Goal: Information Seeking & Learning: Learn about a topic

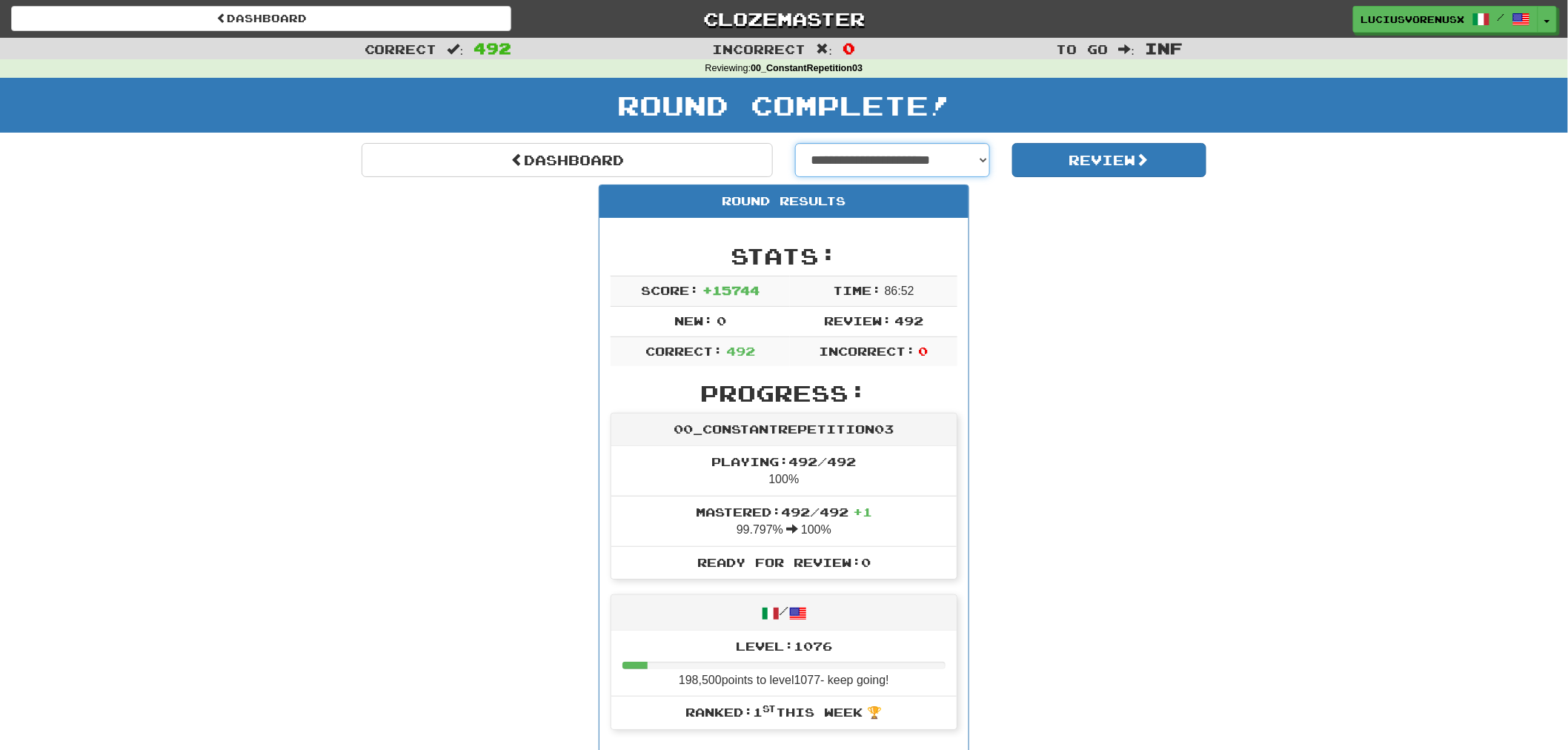
click at [937, 172] on select "**********" at bounding box center [892, 160] width 195 height 34
select select "**********"
click at [795, 143] on select "**********" at bounding box center [892, 160] width 195 height 34
select select "**********"
click at [1117, 156] on button "Review" at bounding box center [1110, 160] width 195 height 34
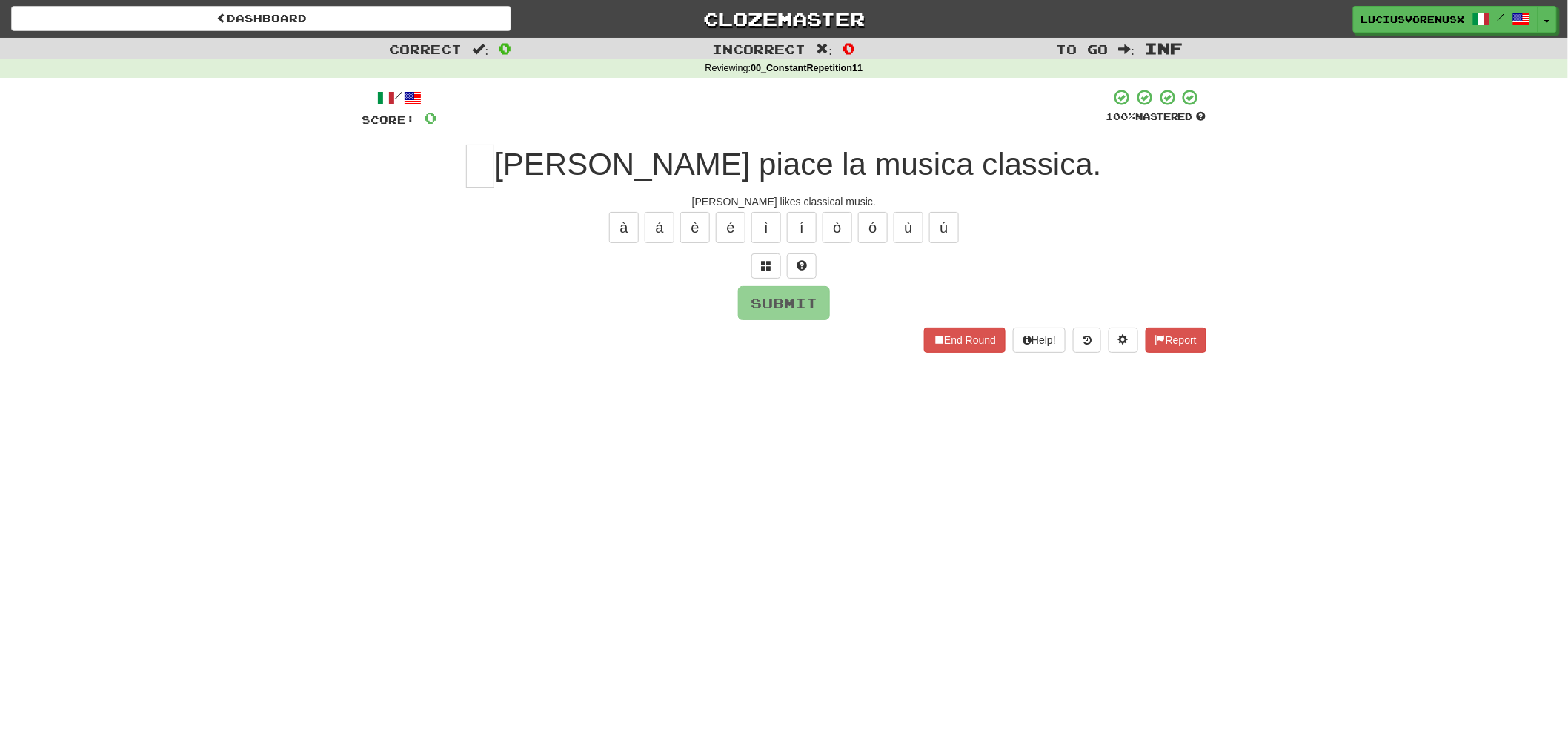
click at [68, 387] on div "Dashboard Clozemaster LuciusVorenusX / Toggle Dropdown Dashboard Leaderboard Ac…" at bounding box center [784, 375] width 1568 height 750
click at [495, 161] on input "text" at bounding box center [480, 166] width 28 height 44
type input "*"
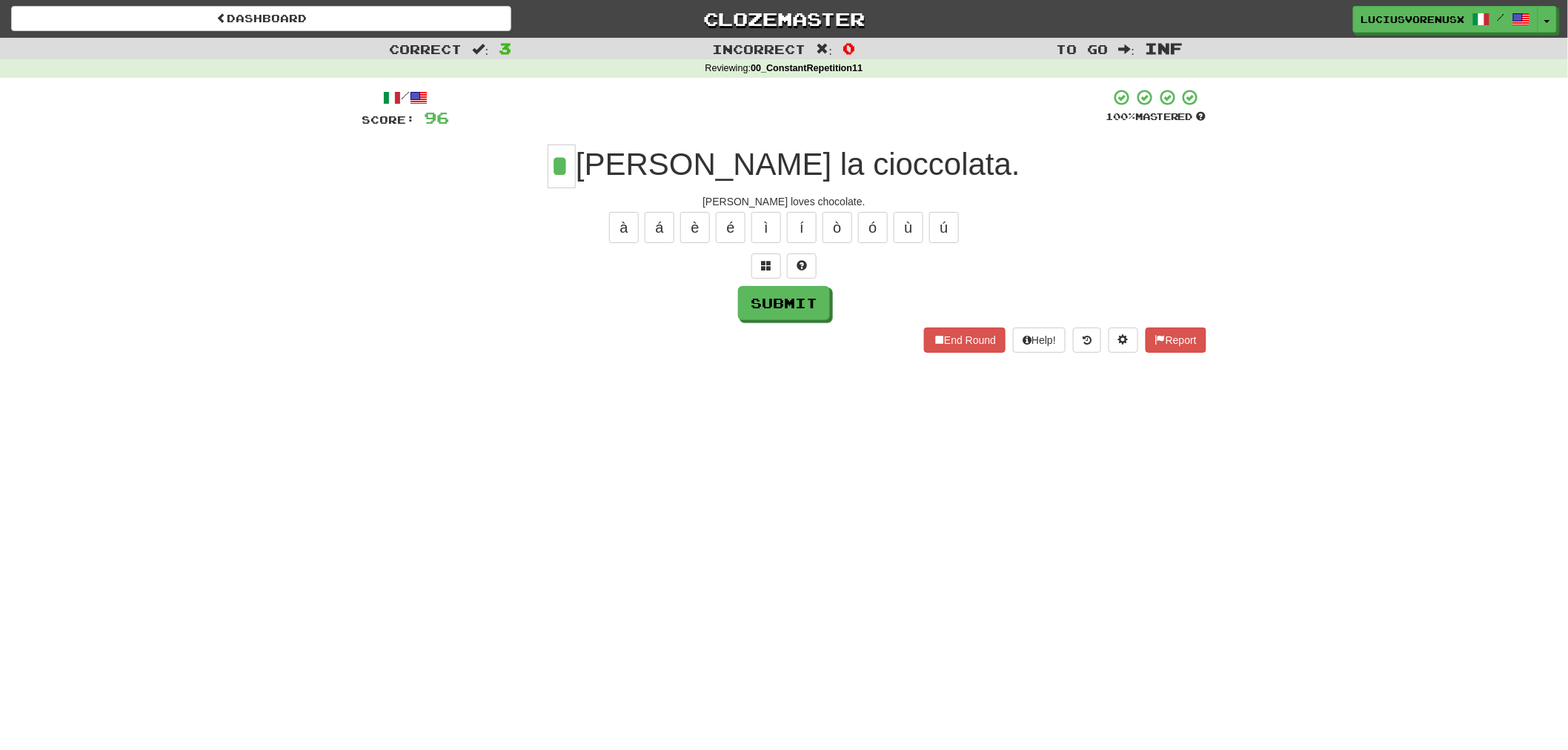
type input "*"
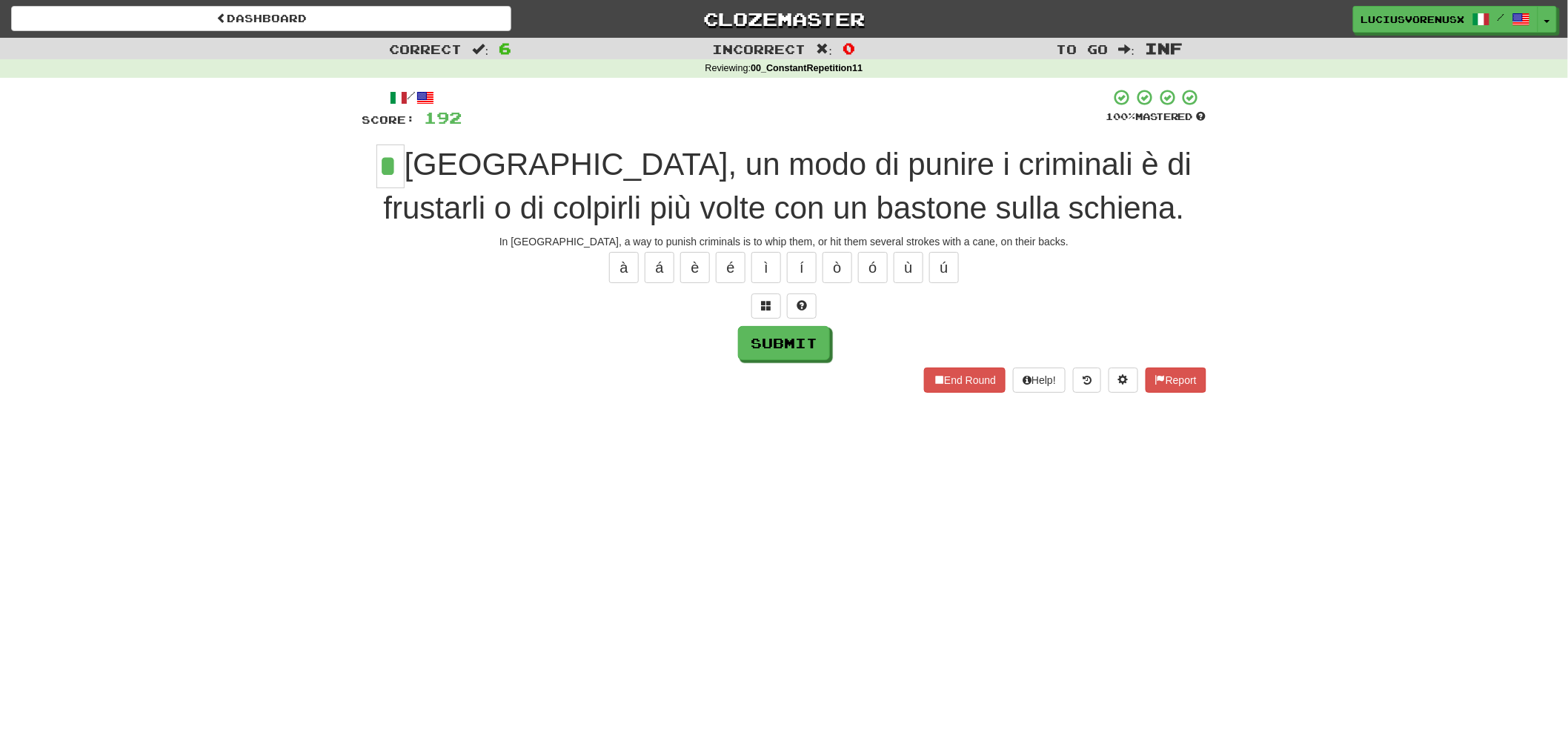
type input "*"
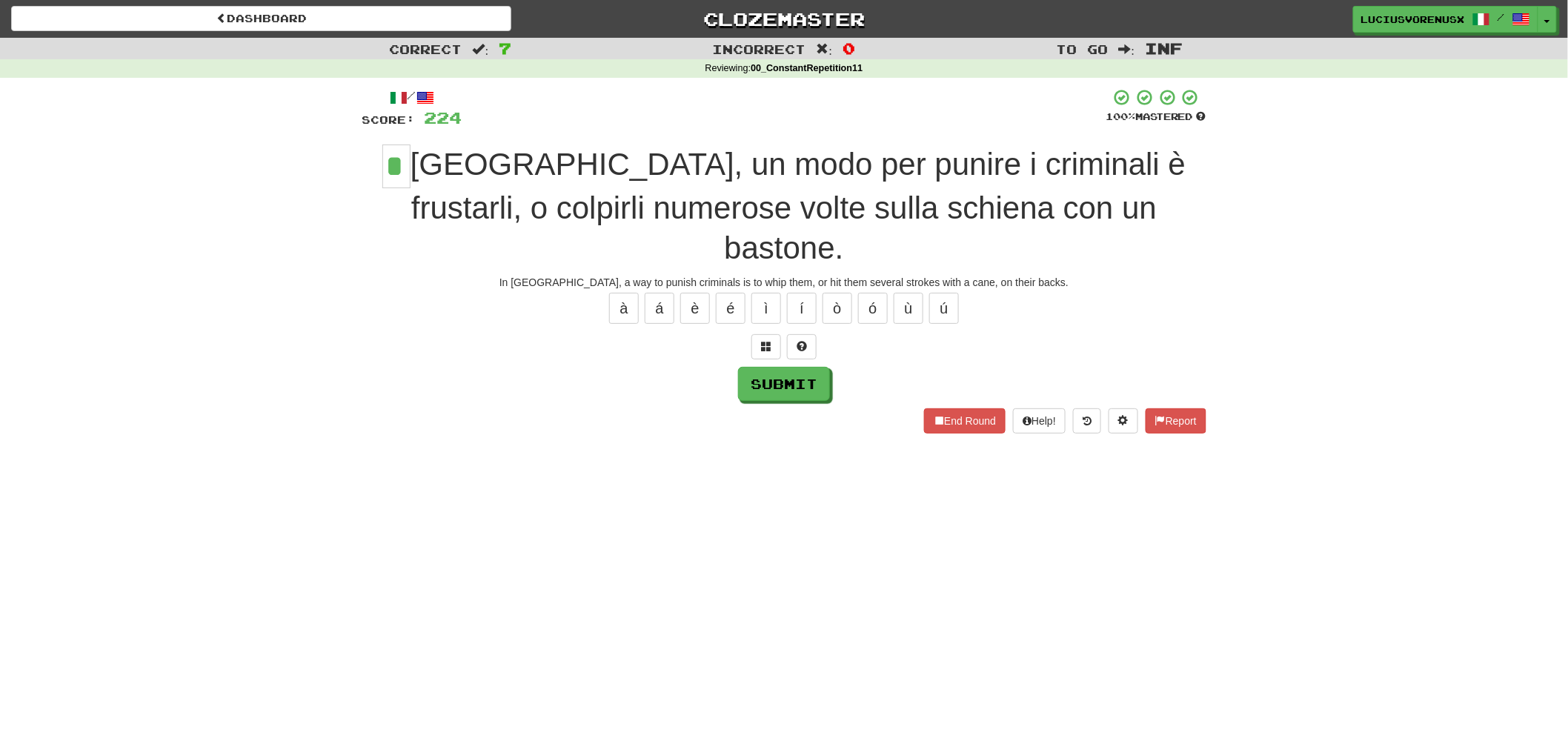
type input "*"
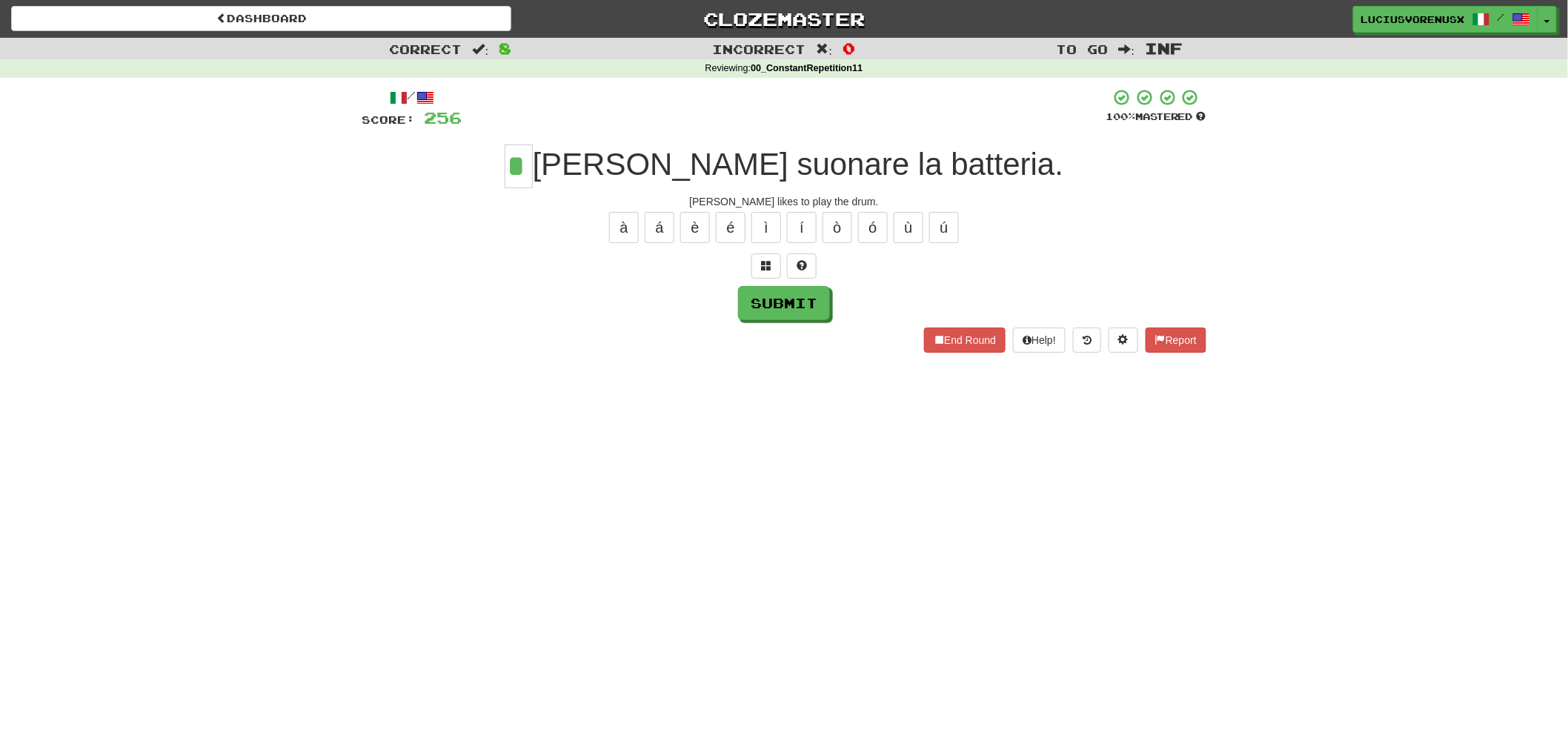
type input "*"
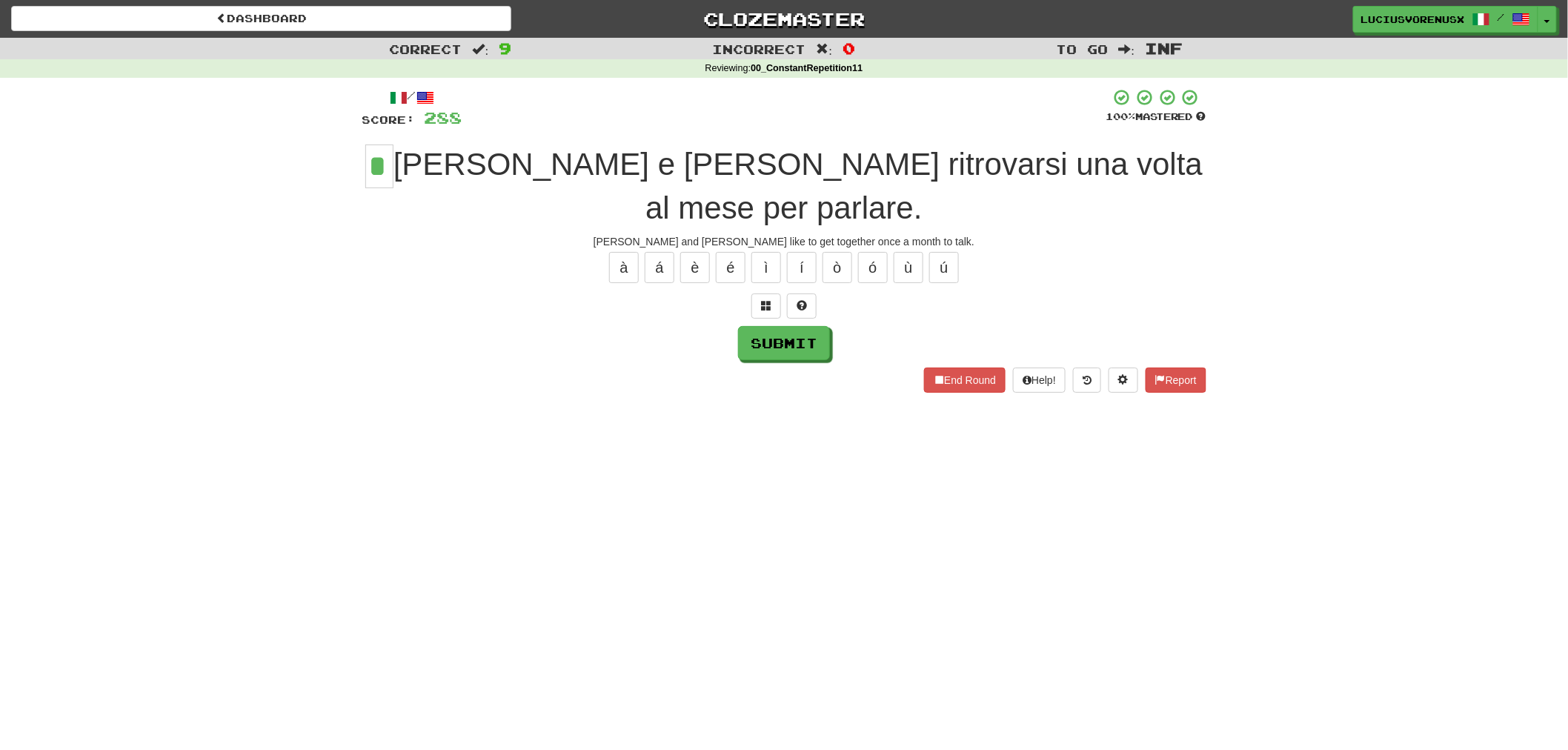
type input "*"
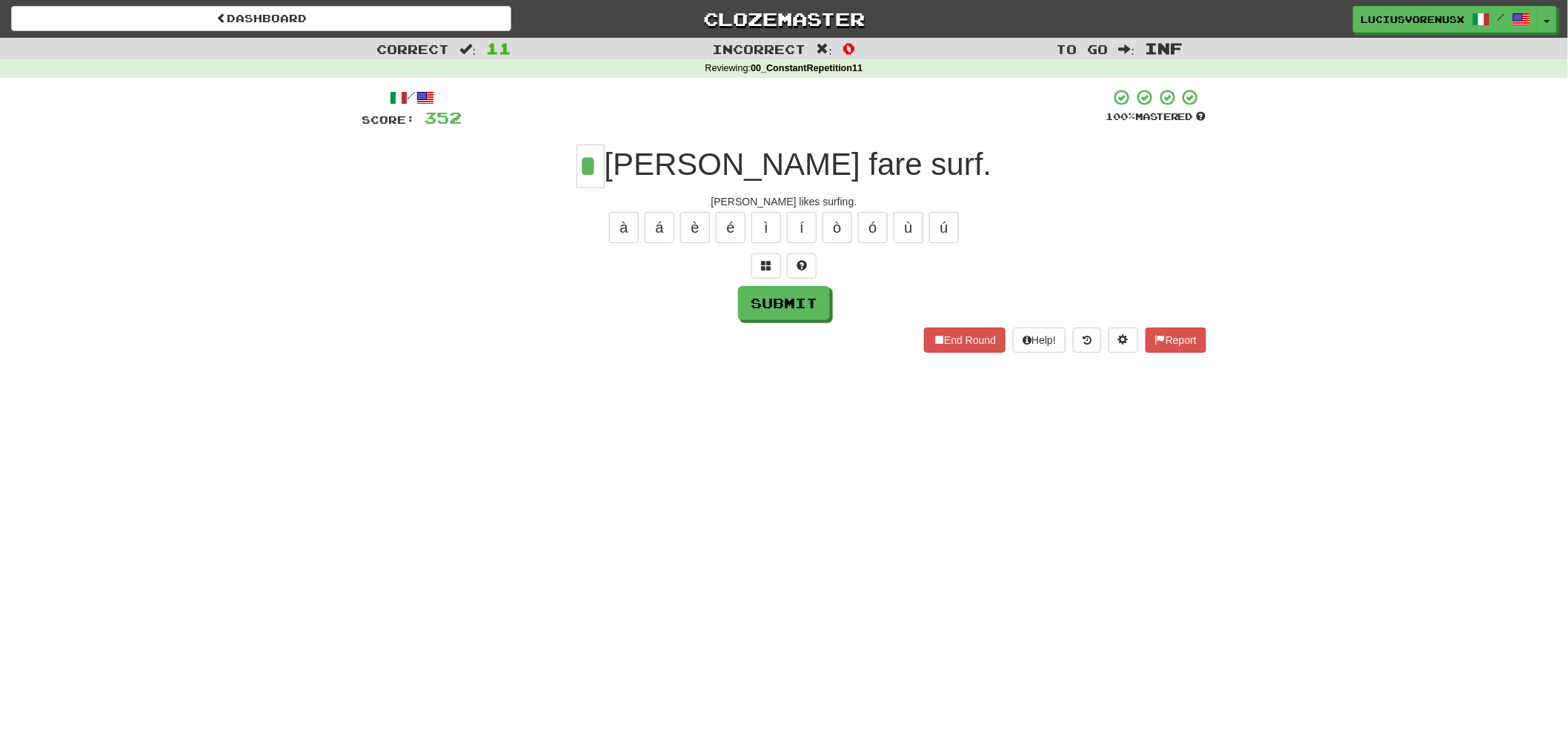
type input "*"
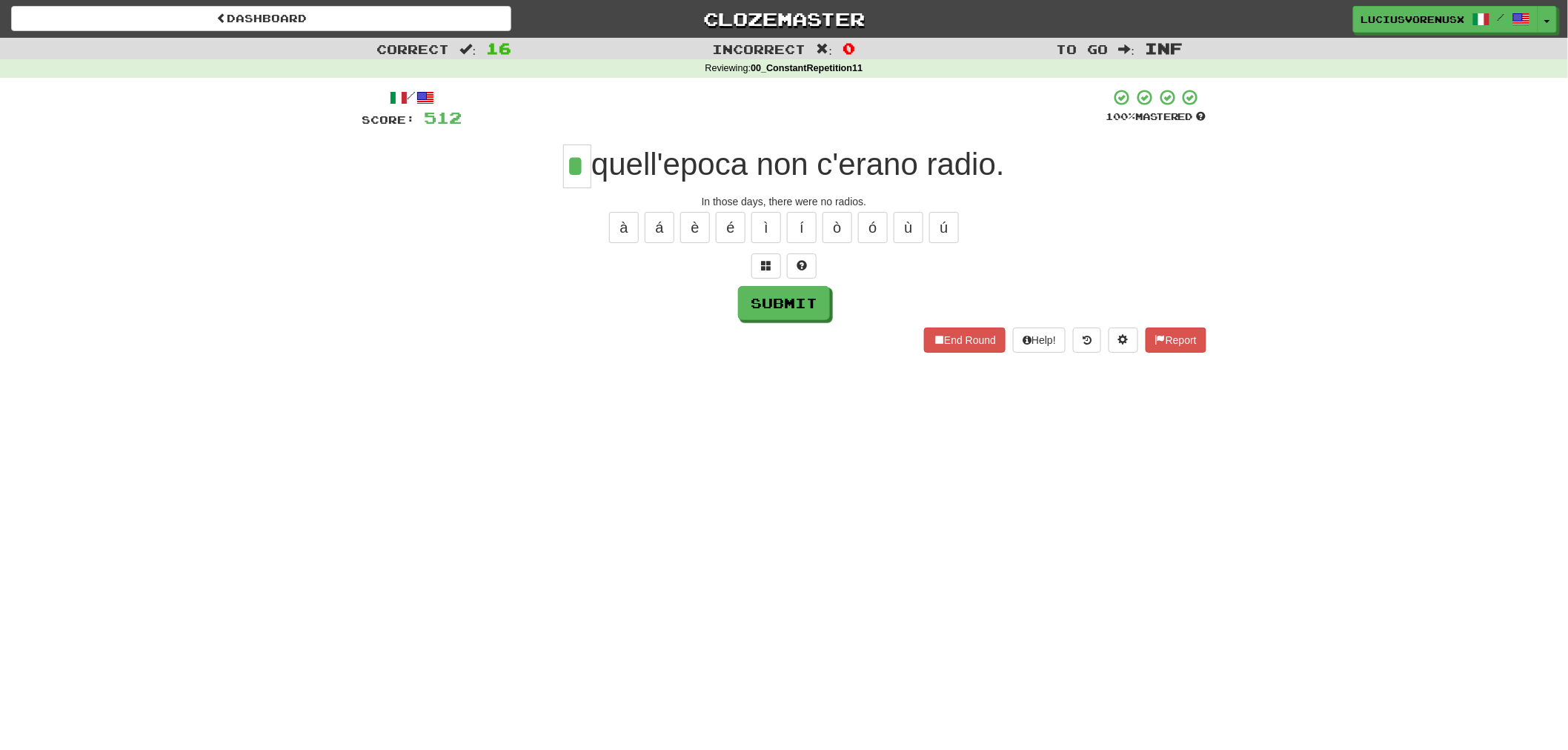
type input "*"
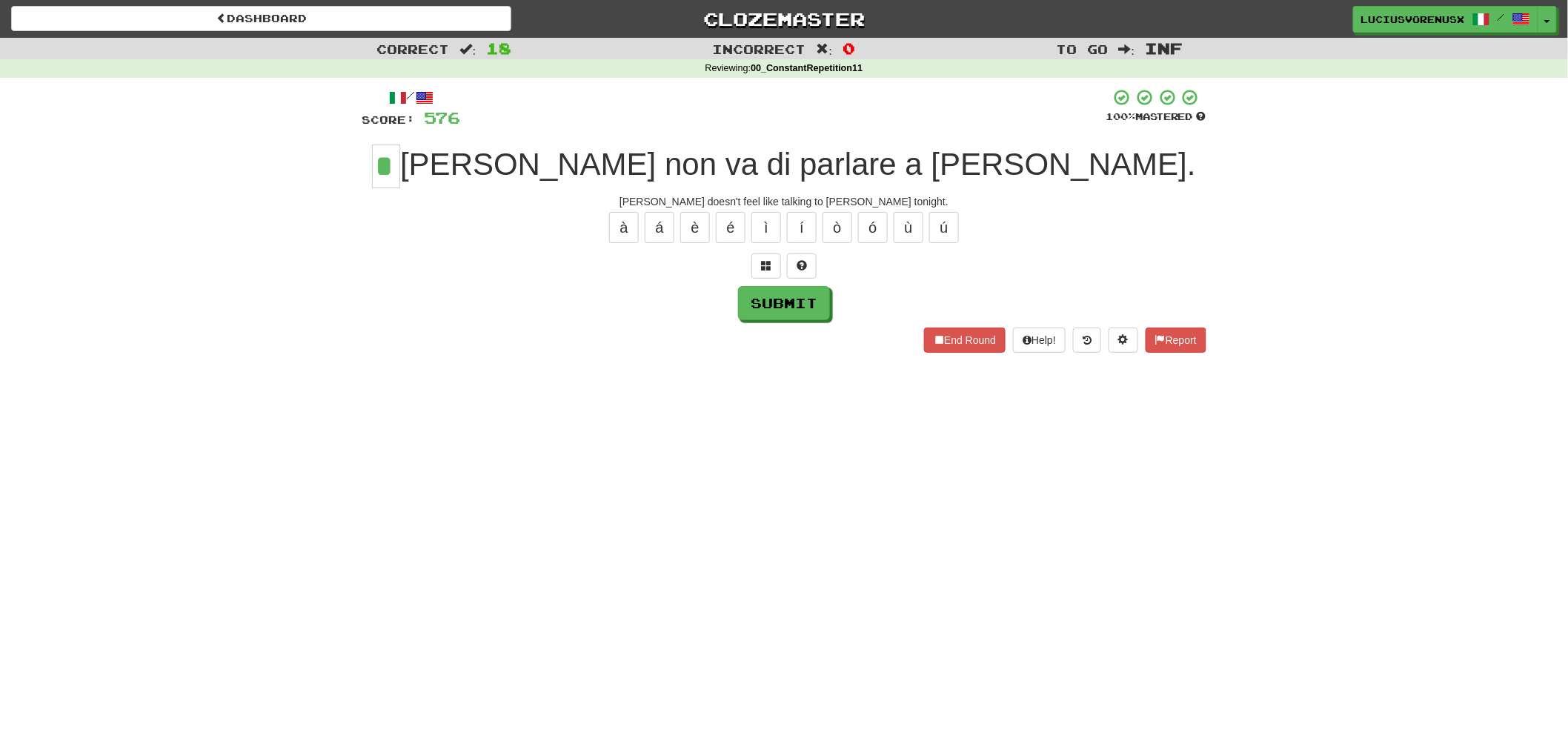
type input "*"
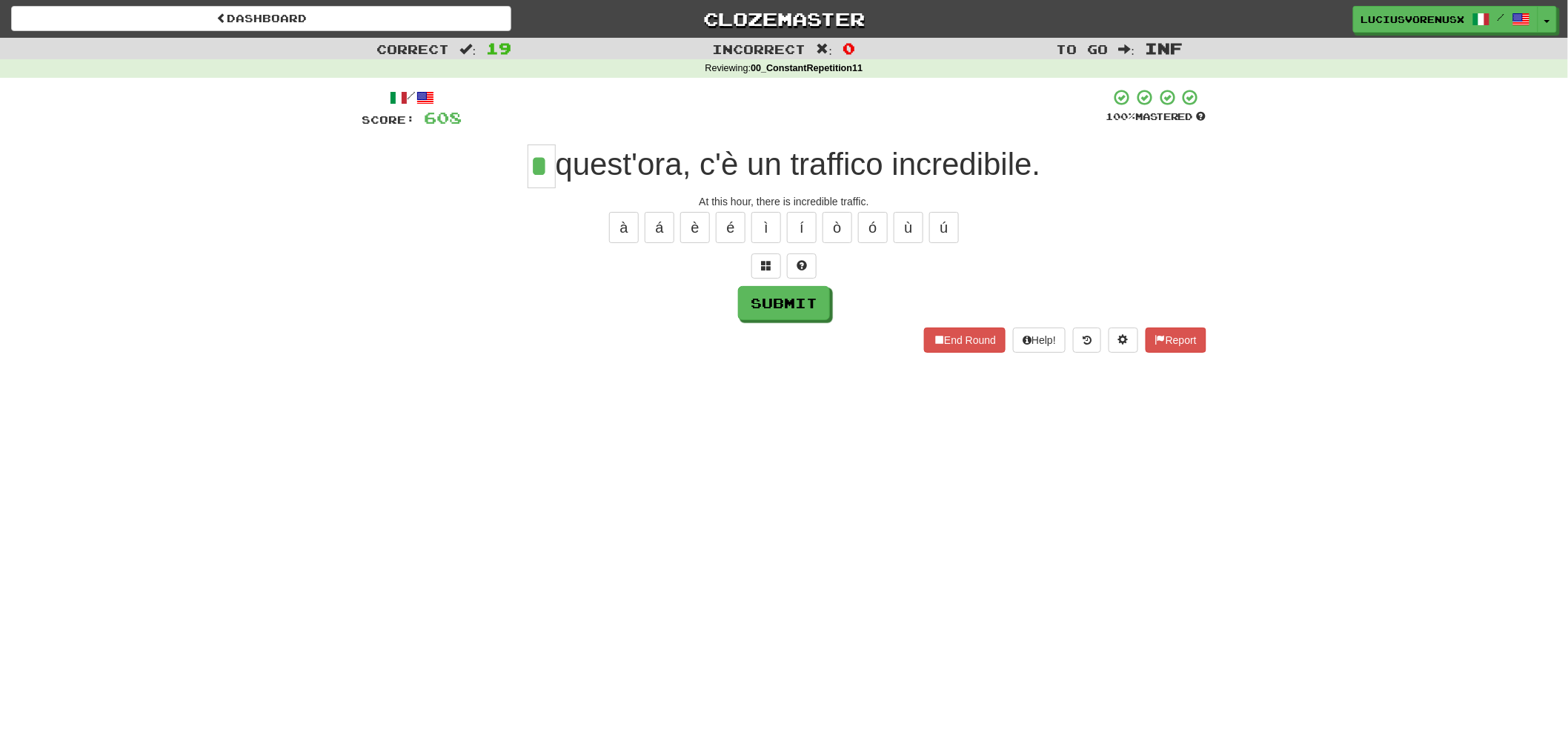
type input "*"
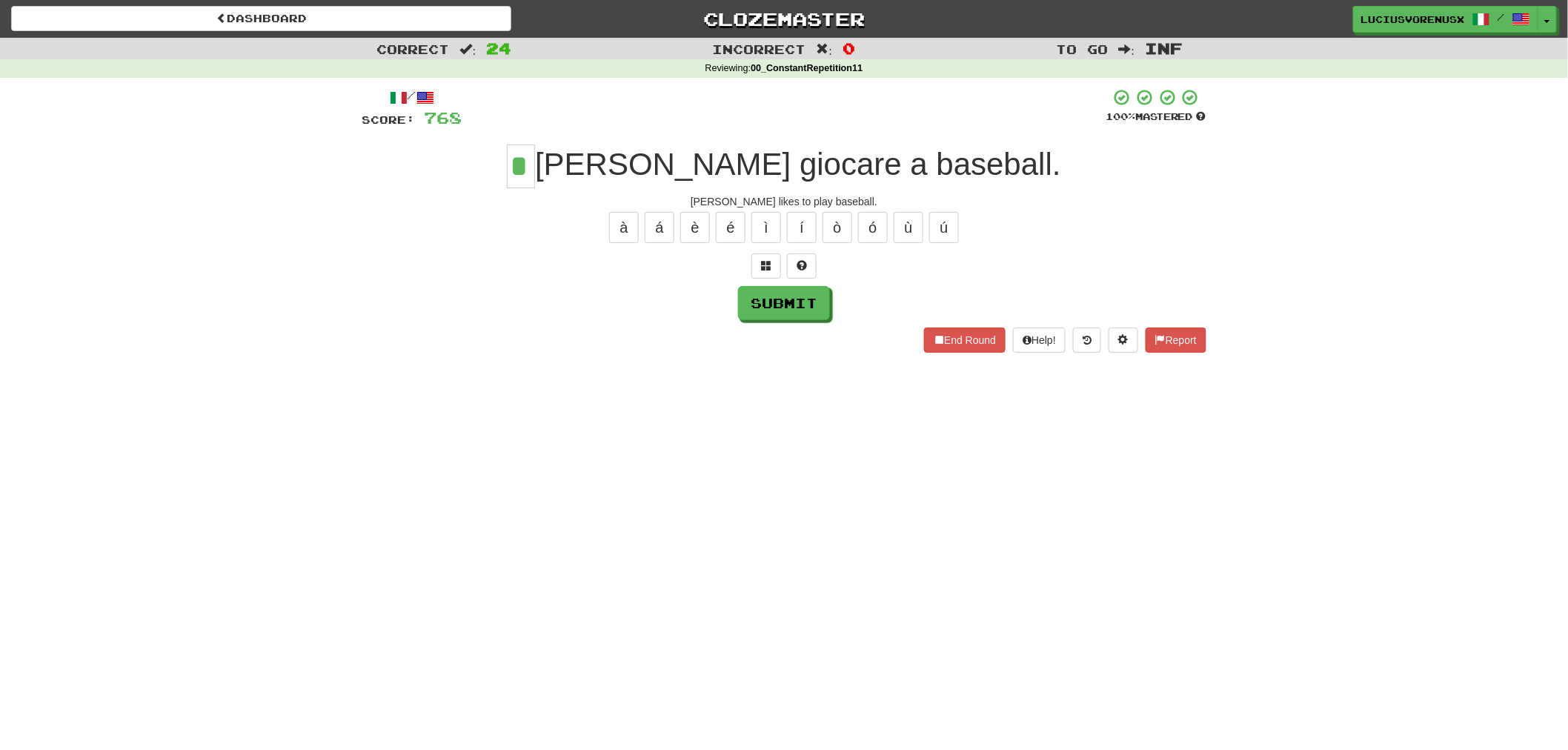
type input "*"
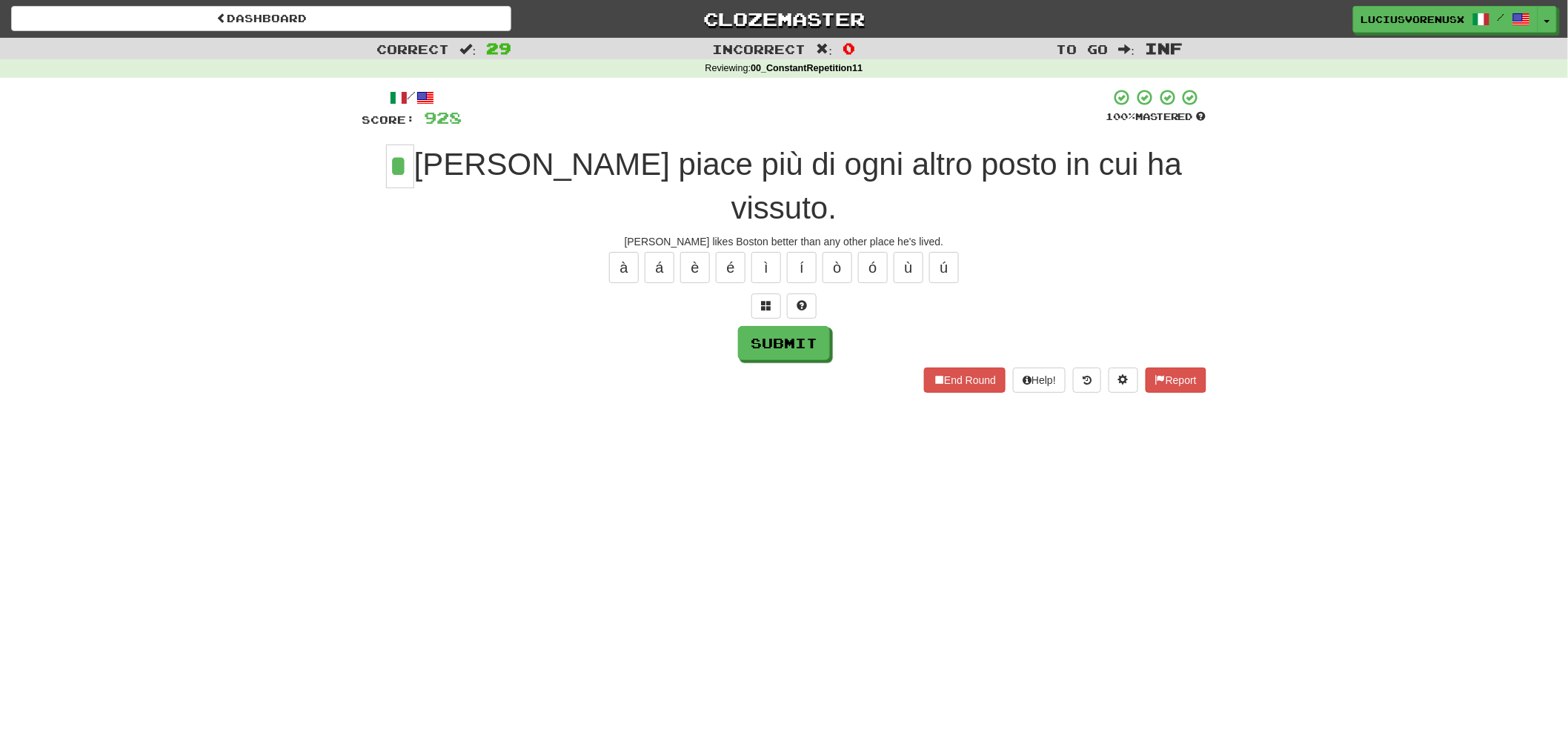
type input "*"
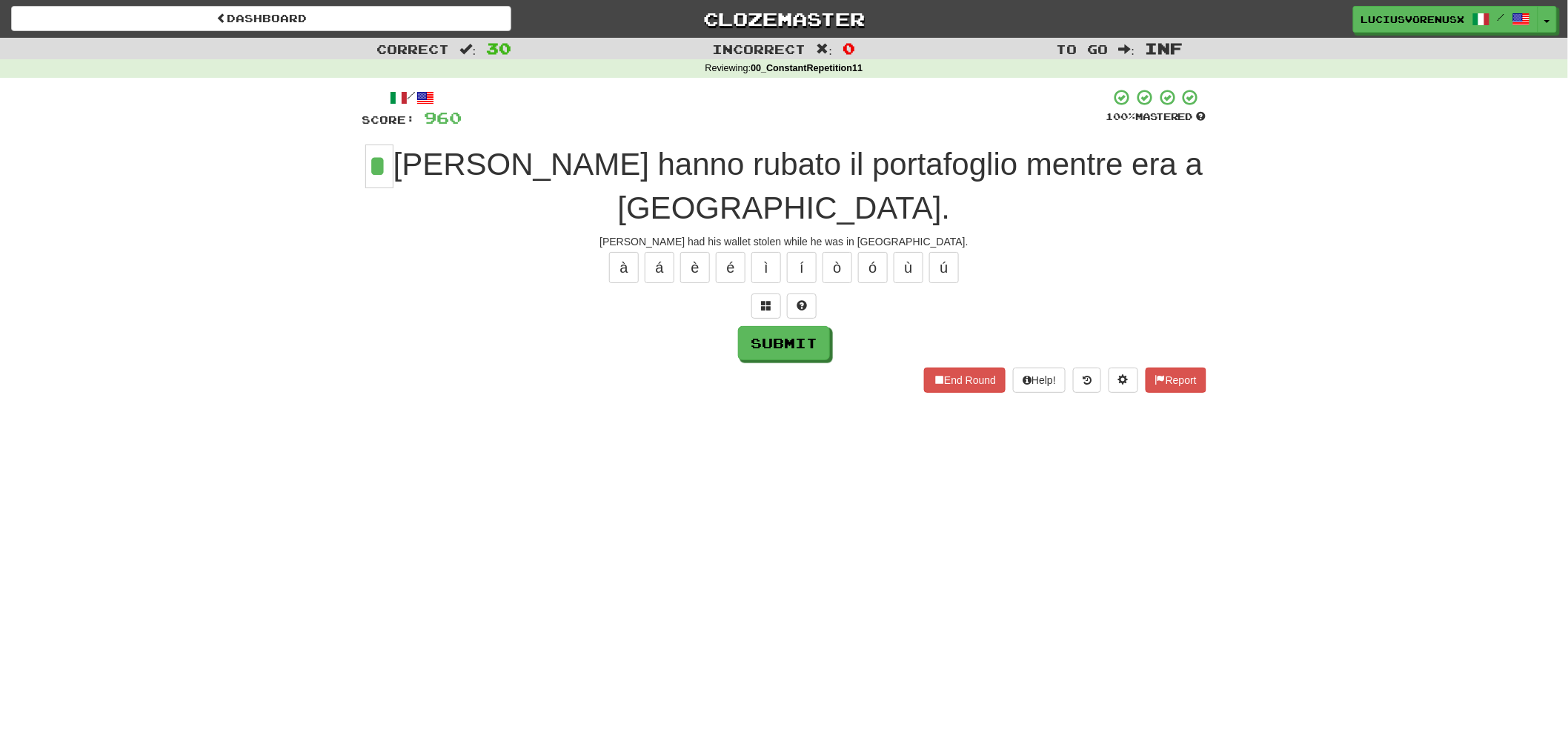
type input "*"
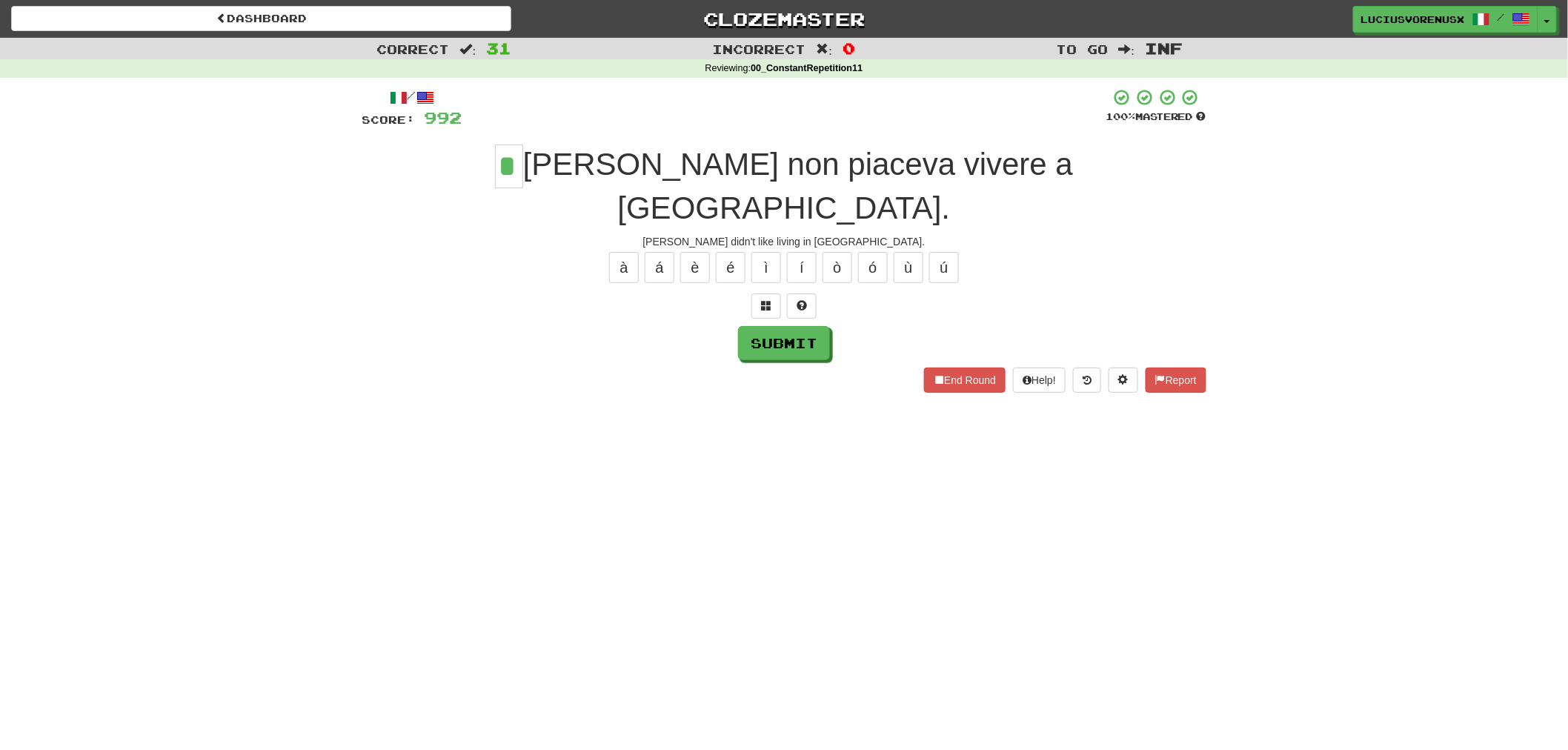
type input "*"
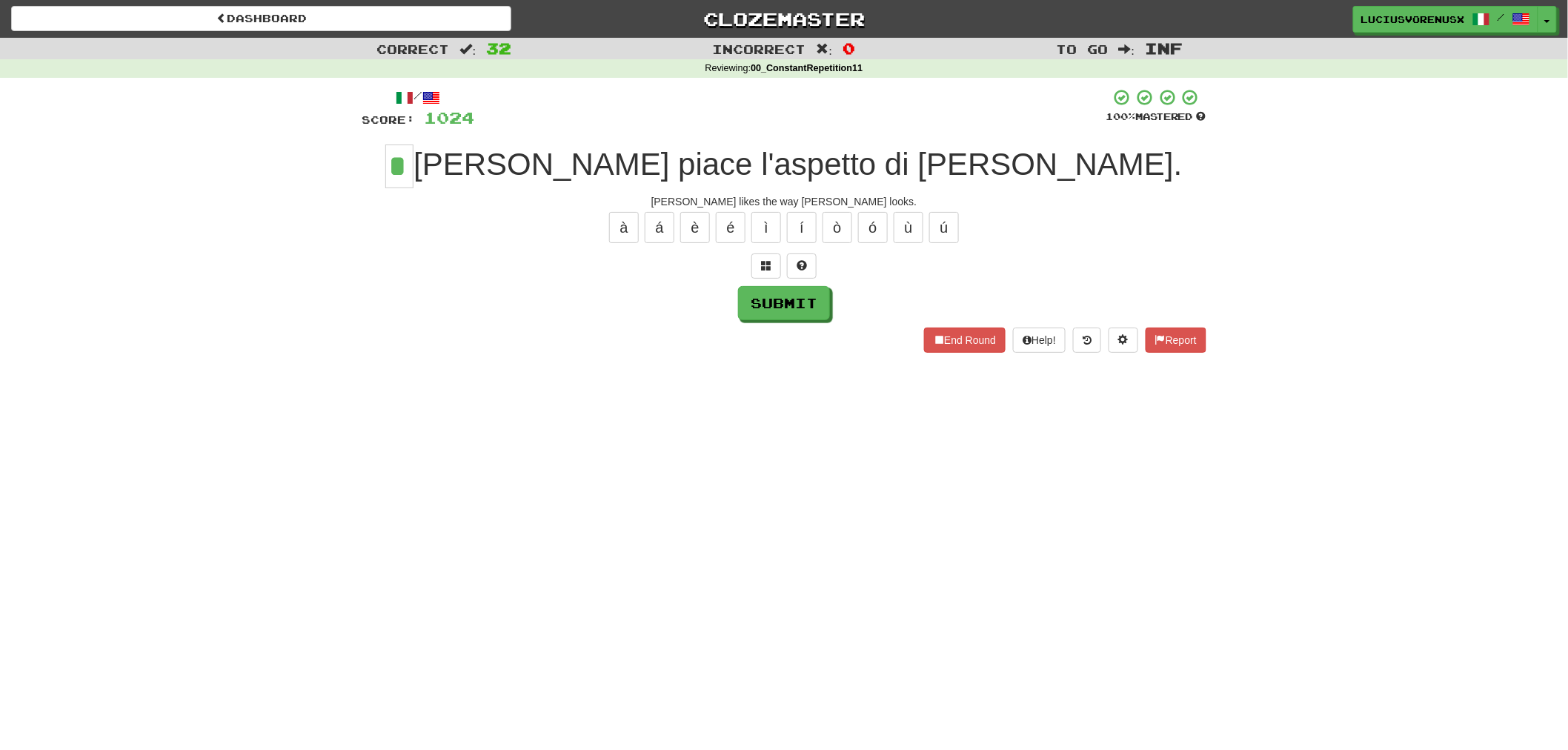
type input "*"
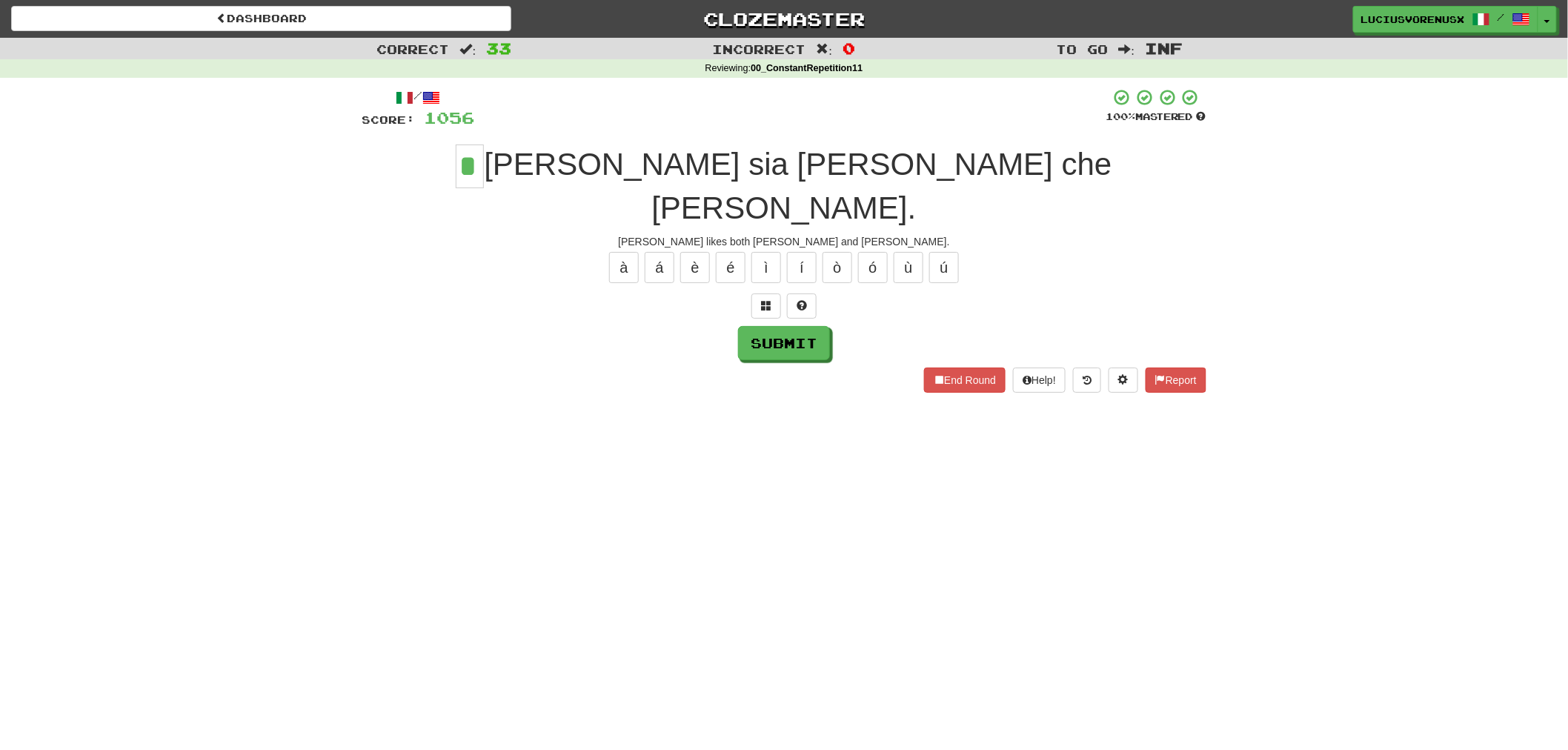
type input "*"
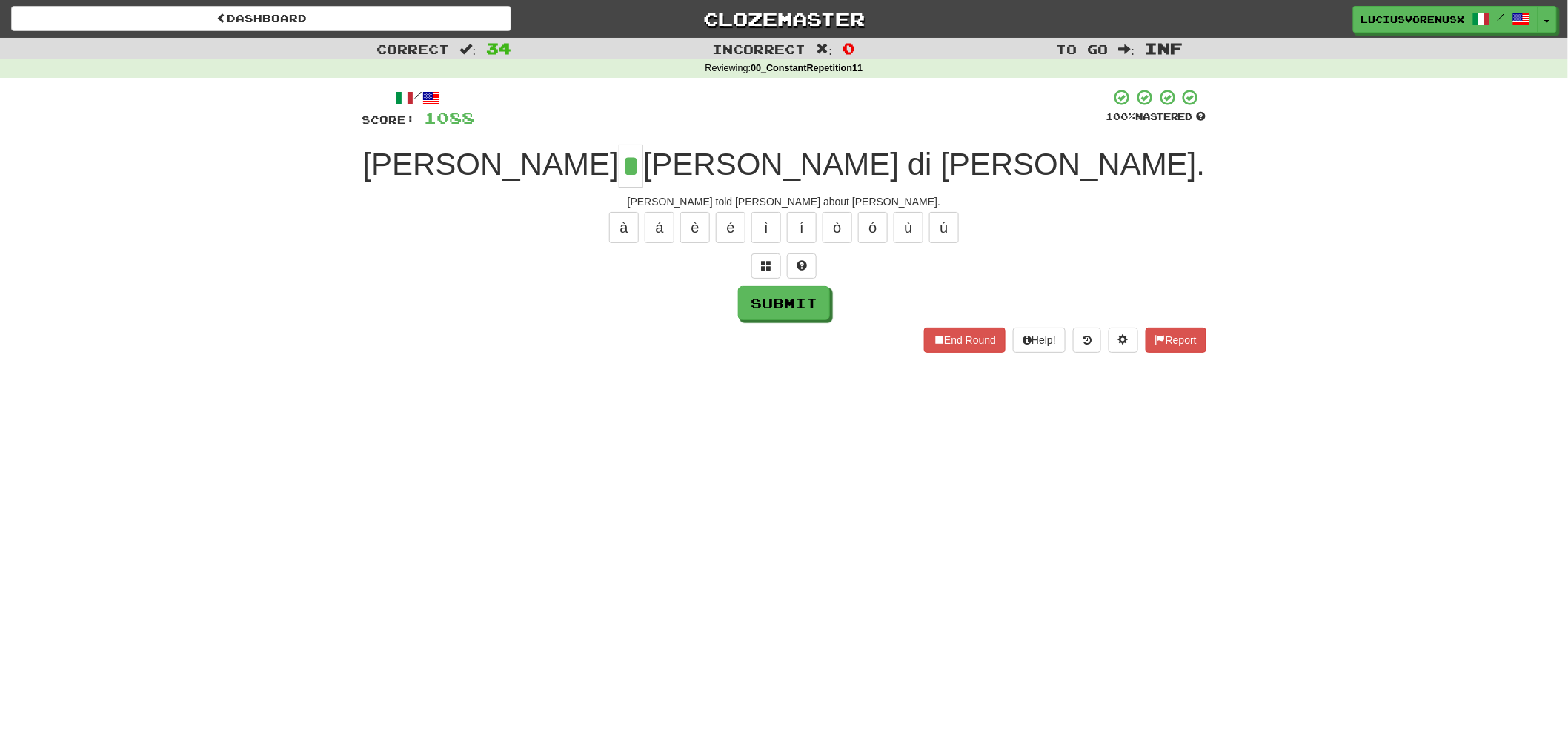
type input "*"
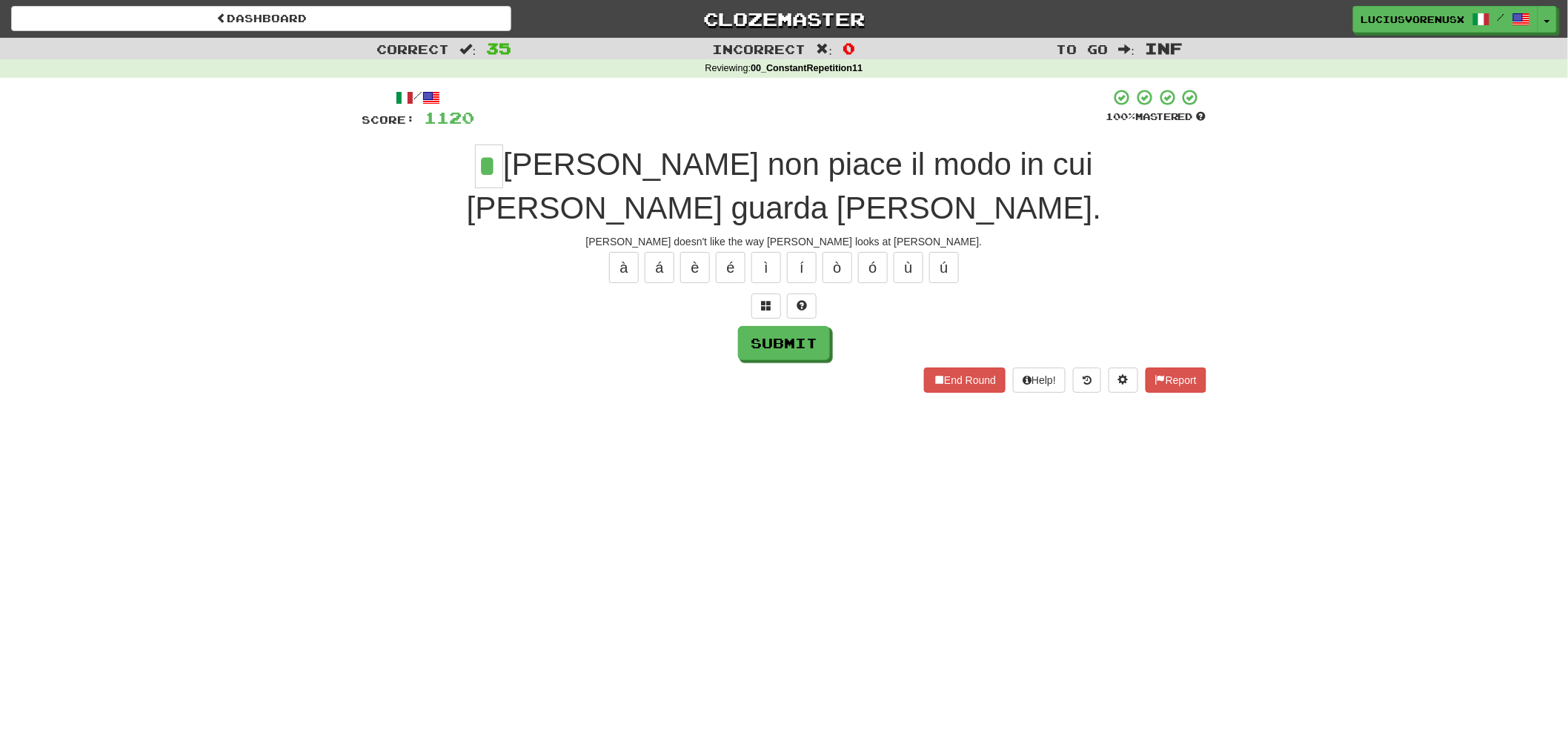
type input "*"
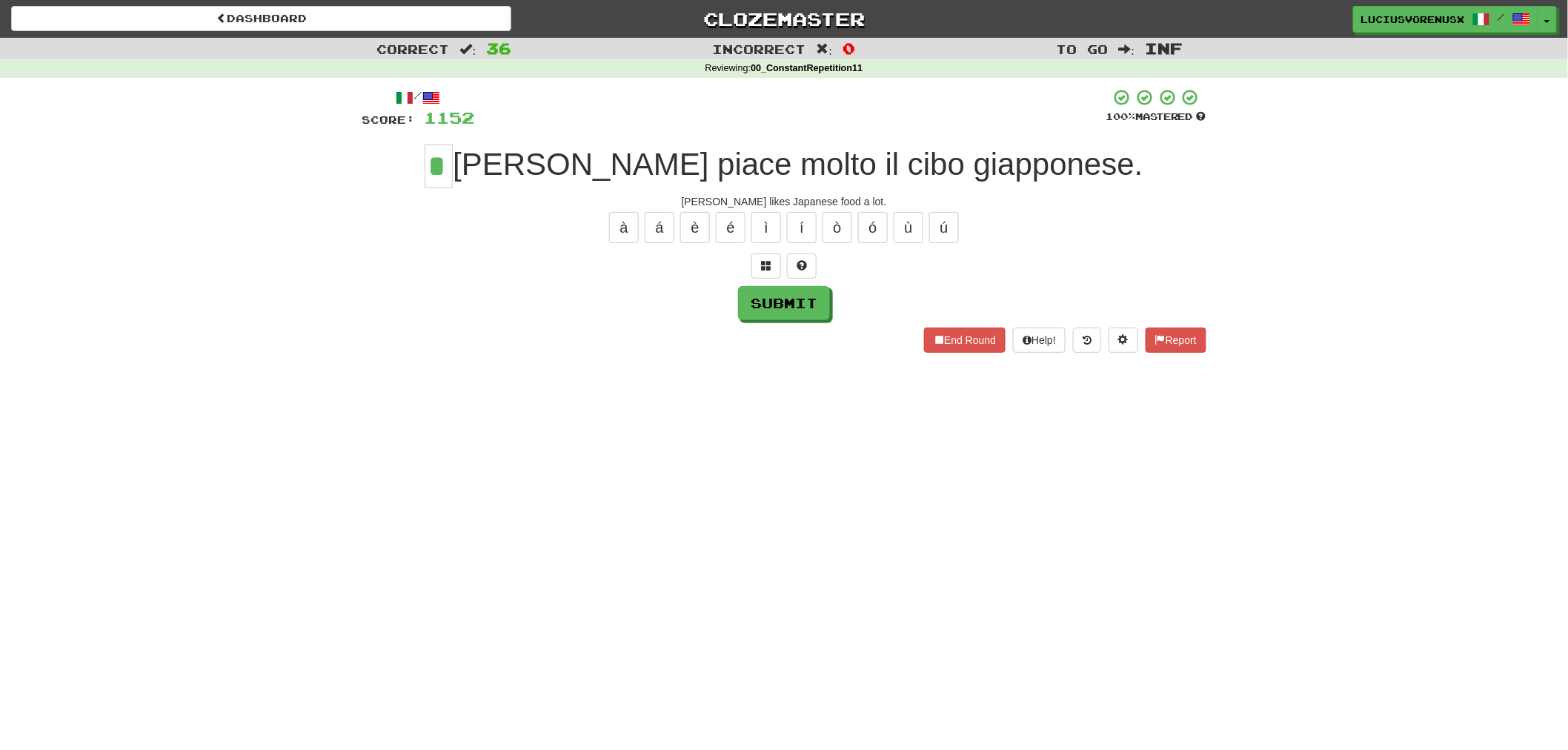
type input "*"
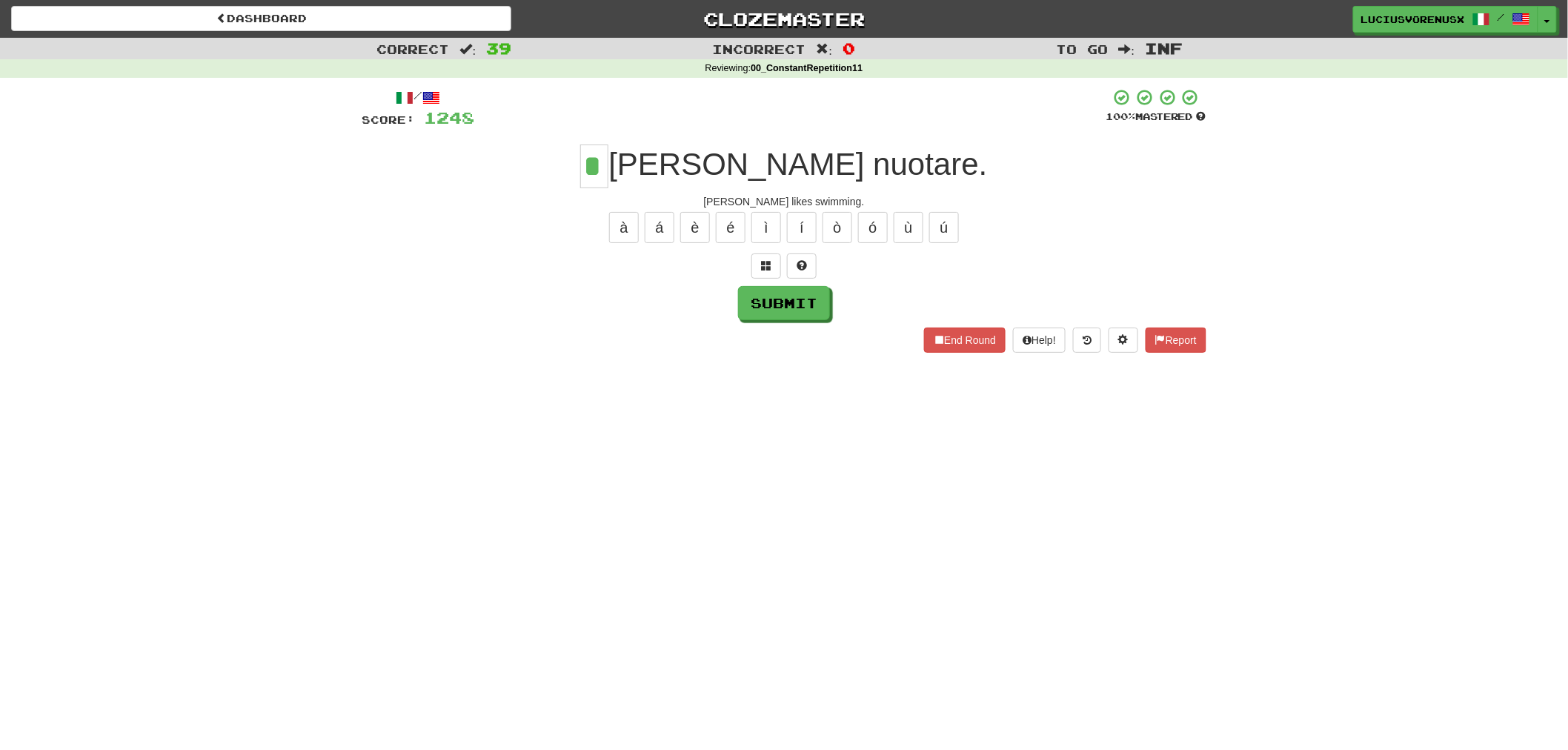
type input "*"
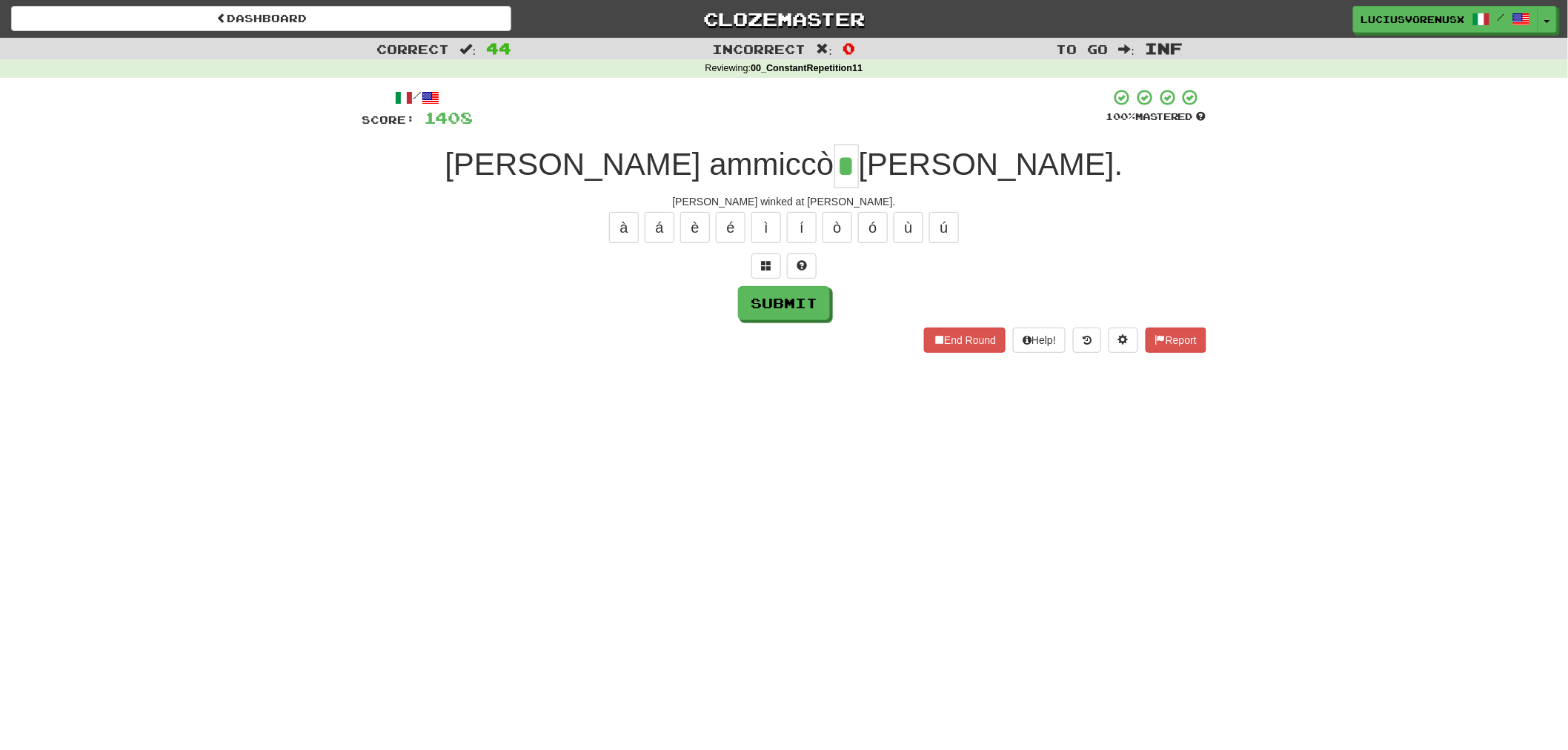
type input "*"
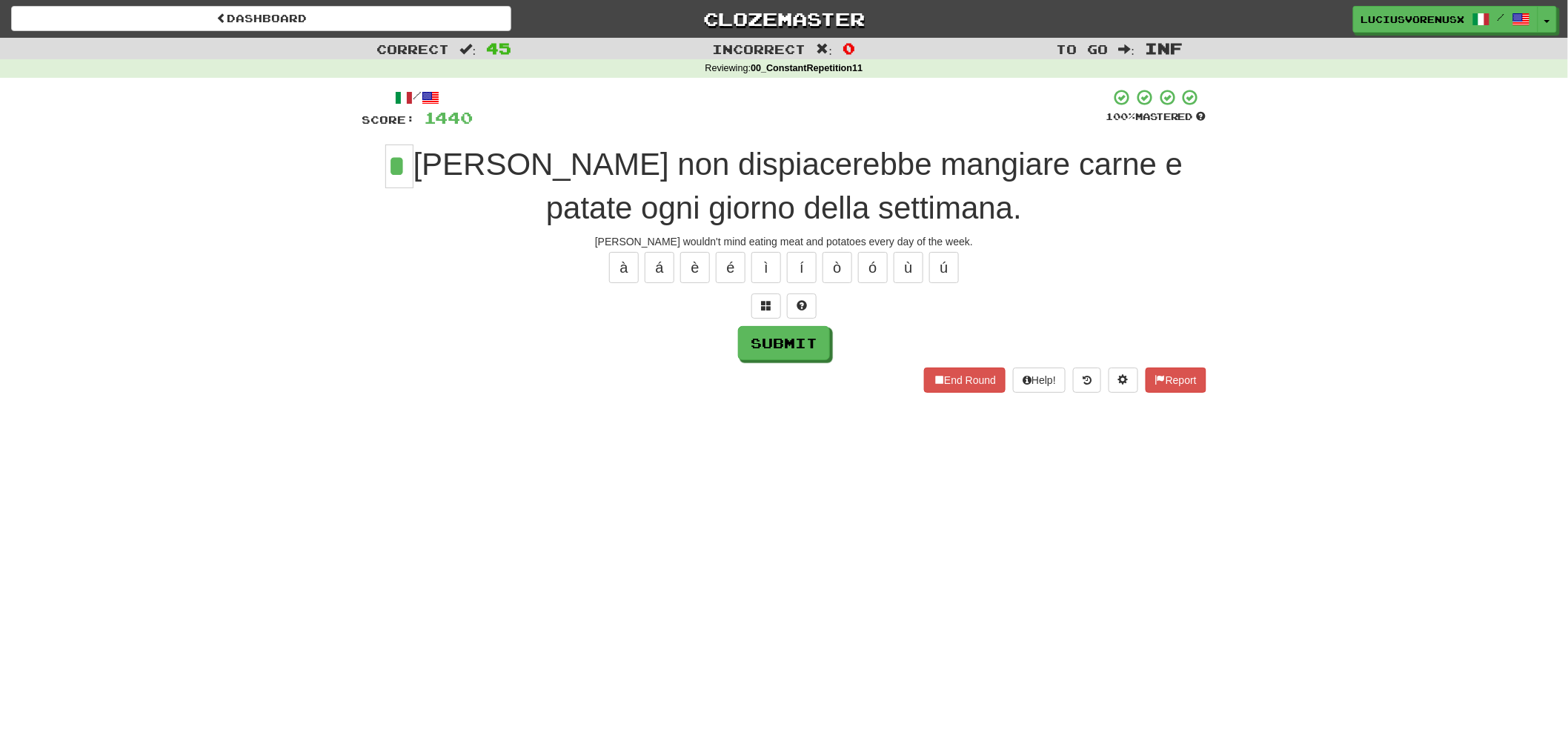
type input "*"
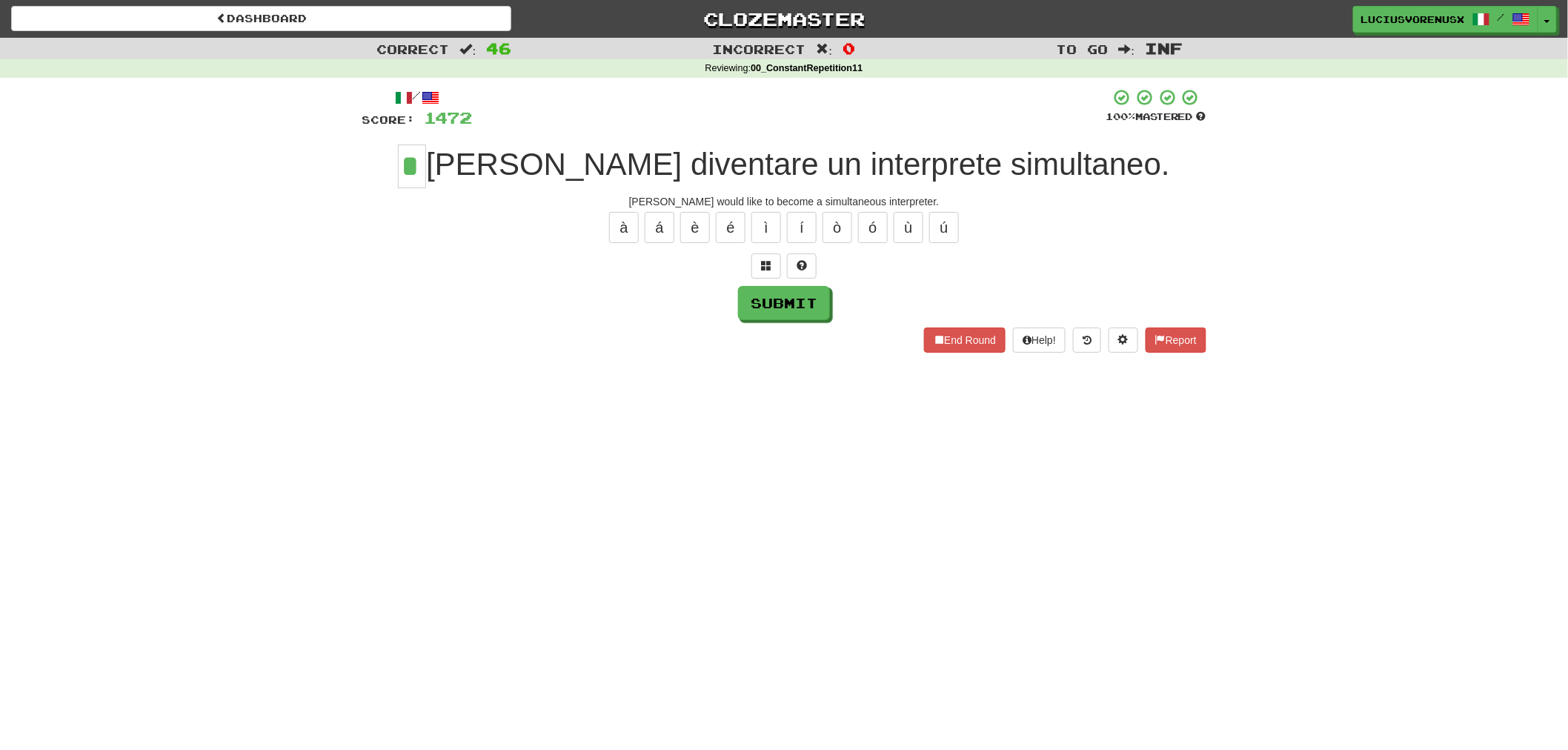
type input "*"
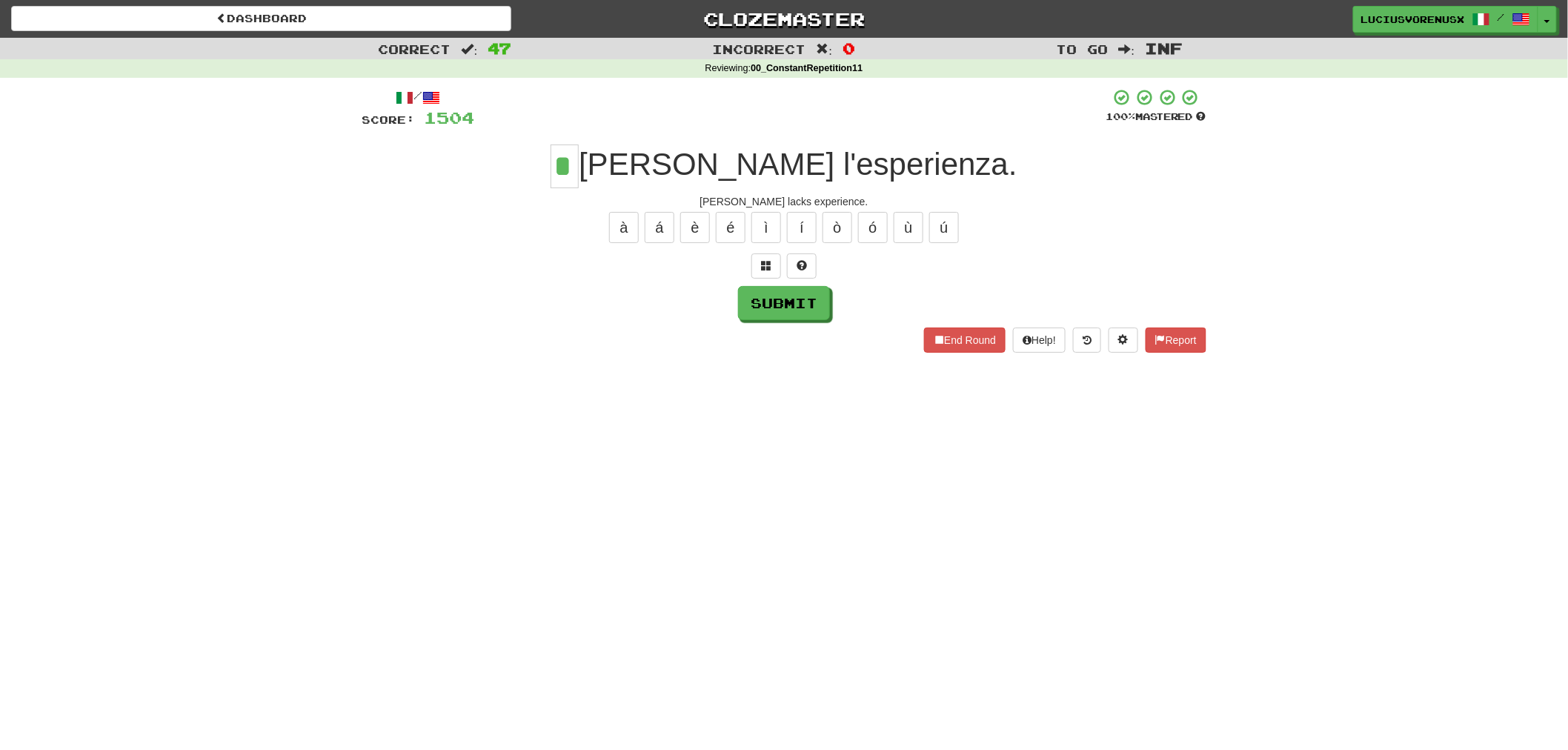
type input "*"
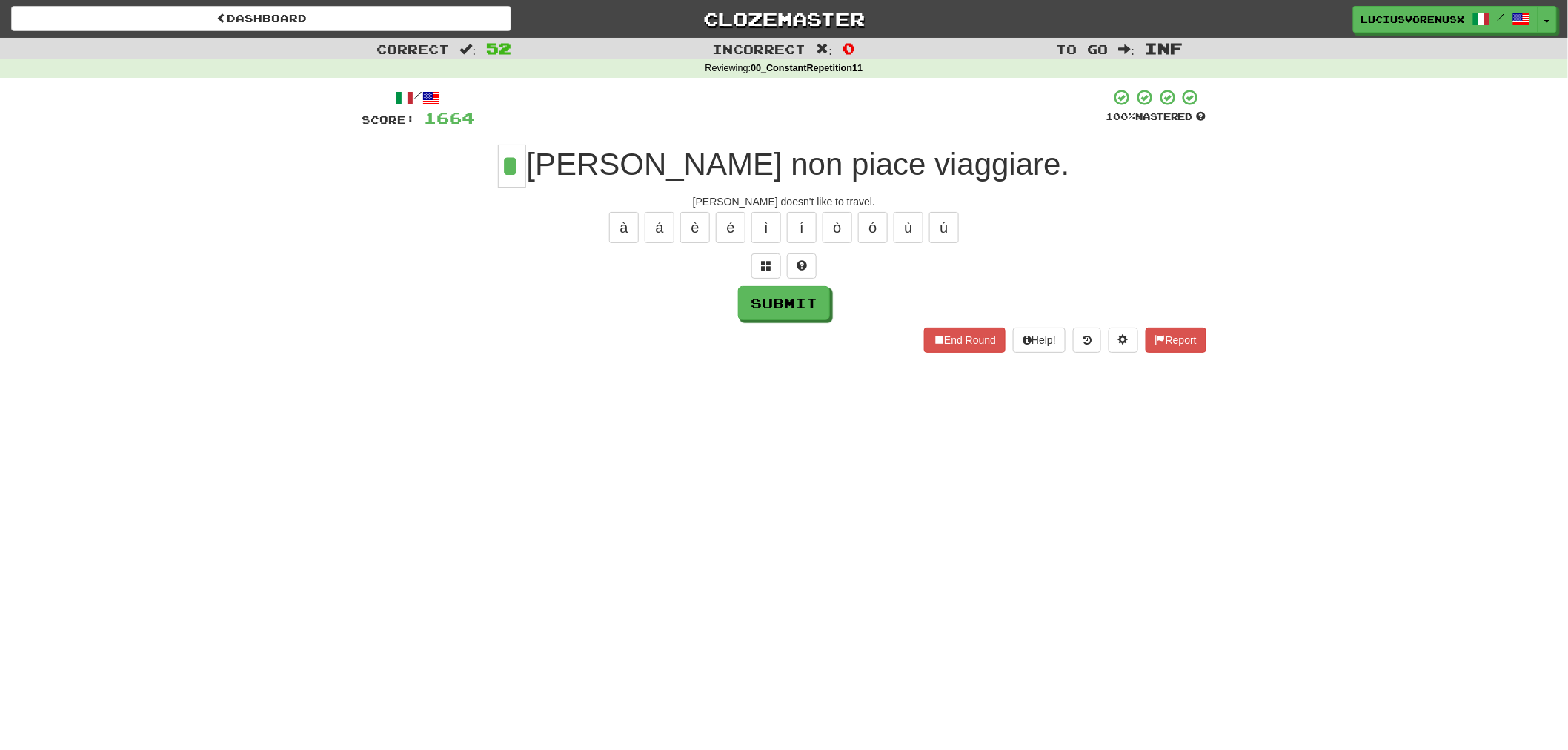
type input "*"
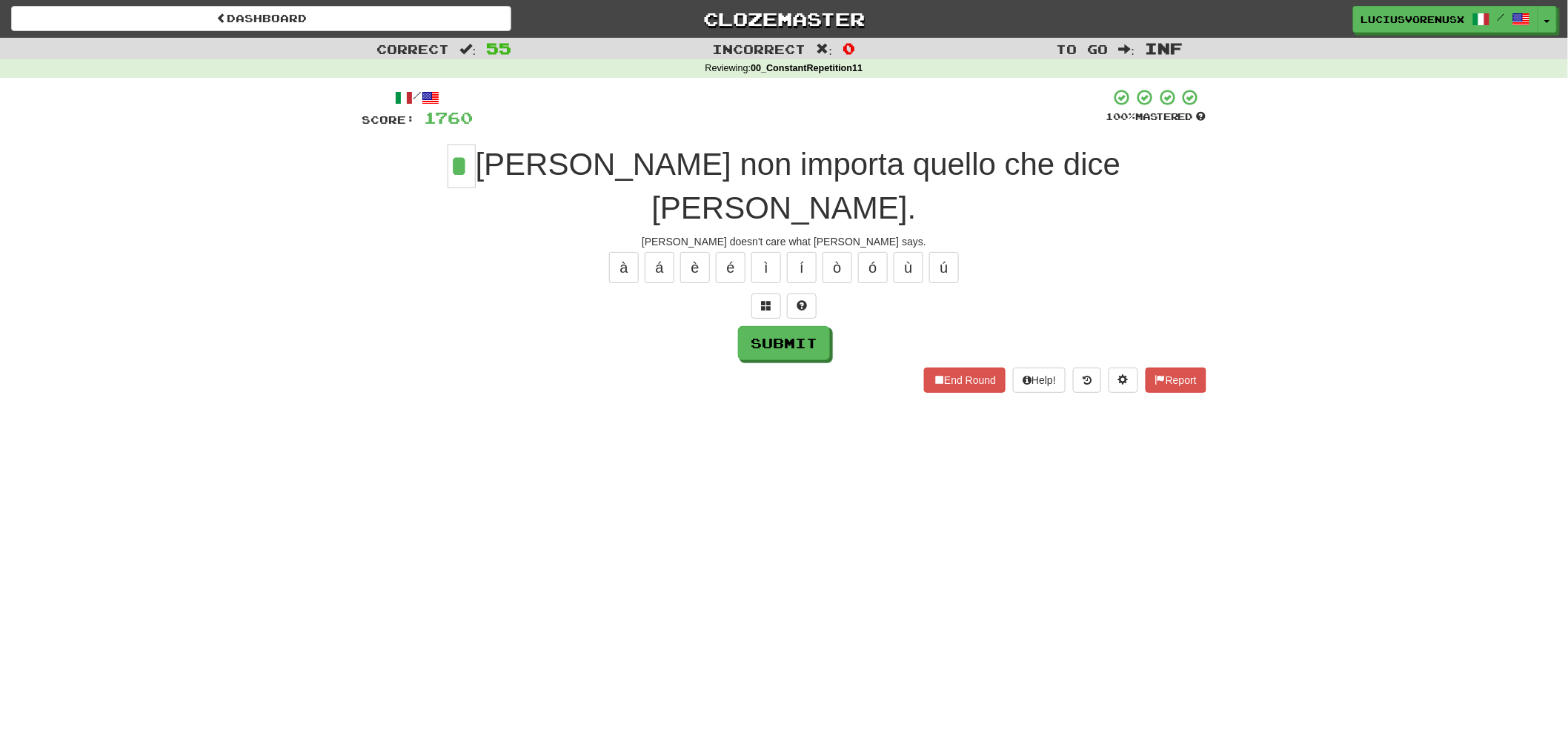
type input "*"
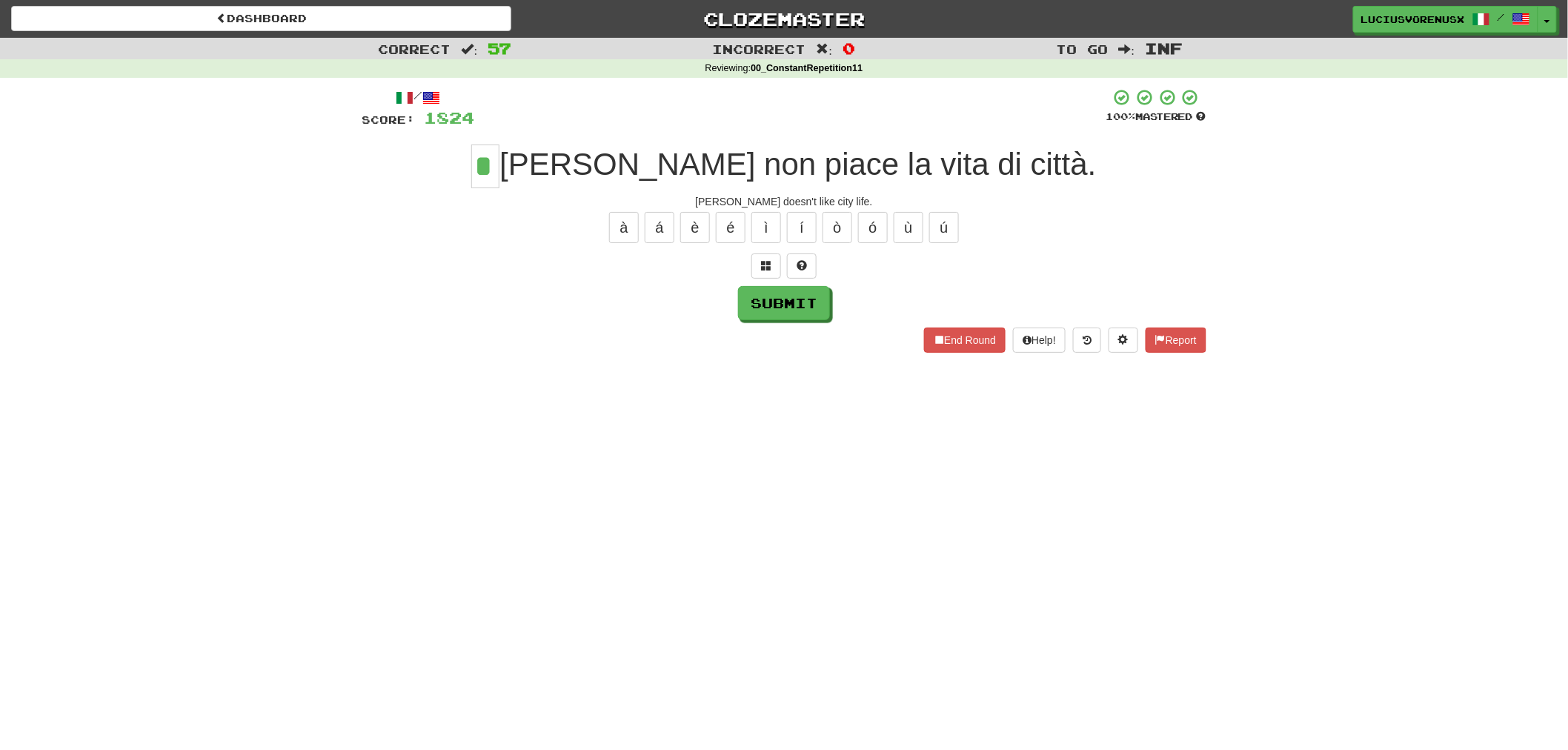
type input "*"
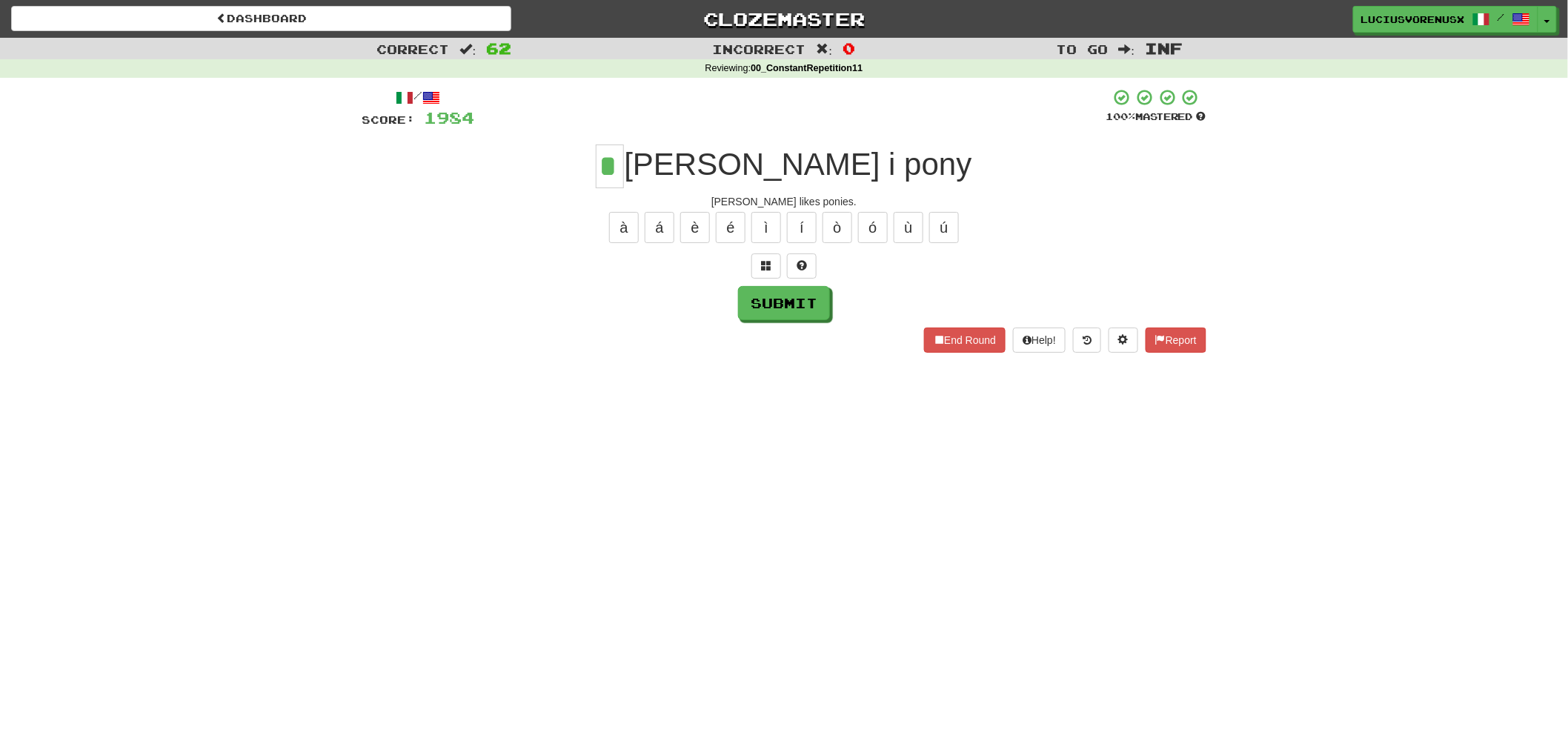
type input "*"
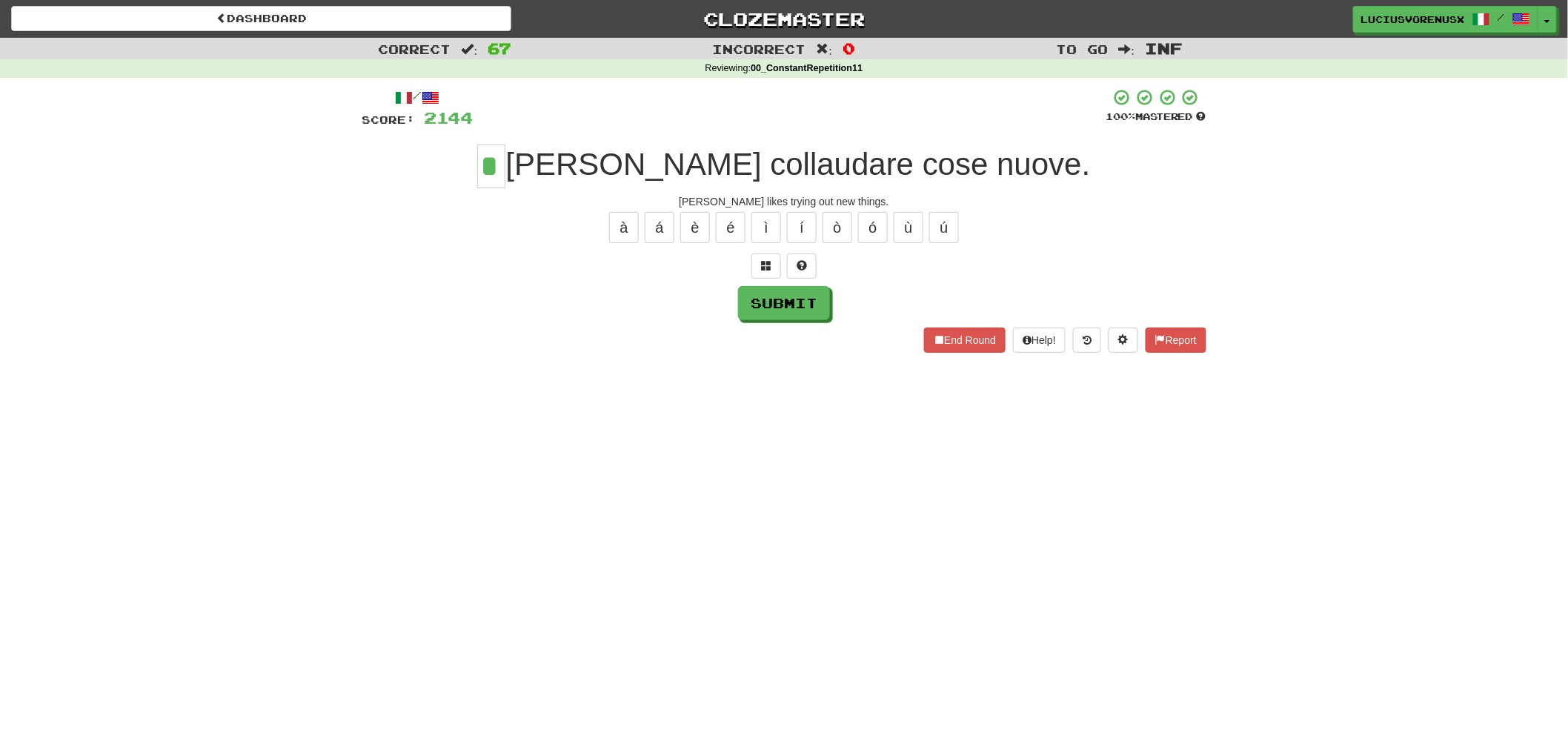
type input "*"
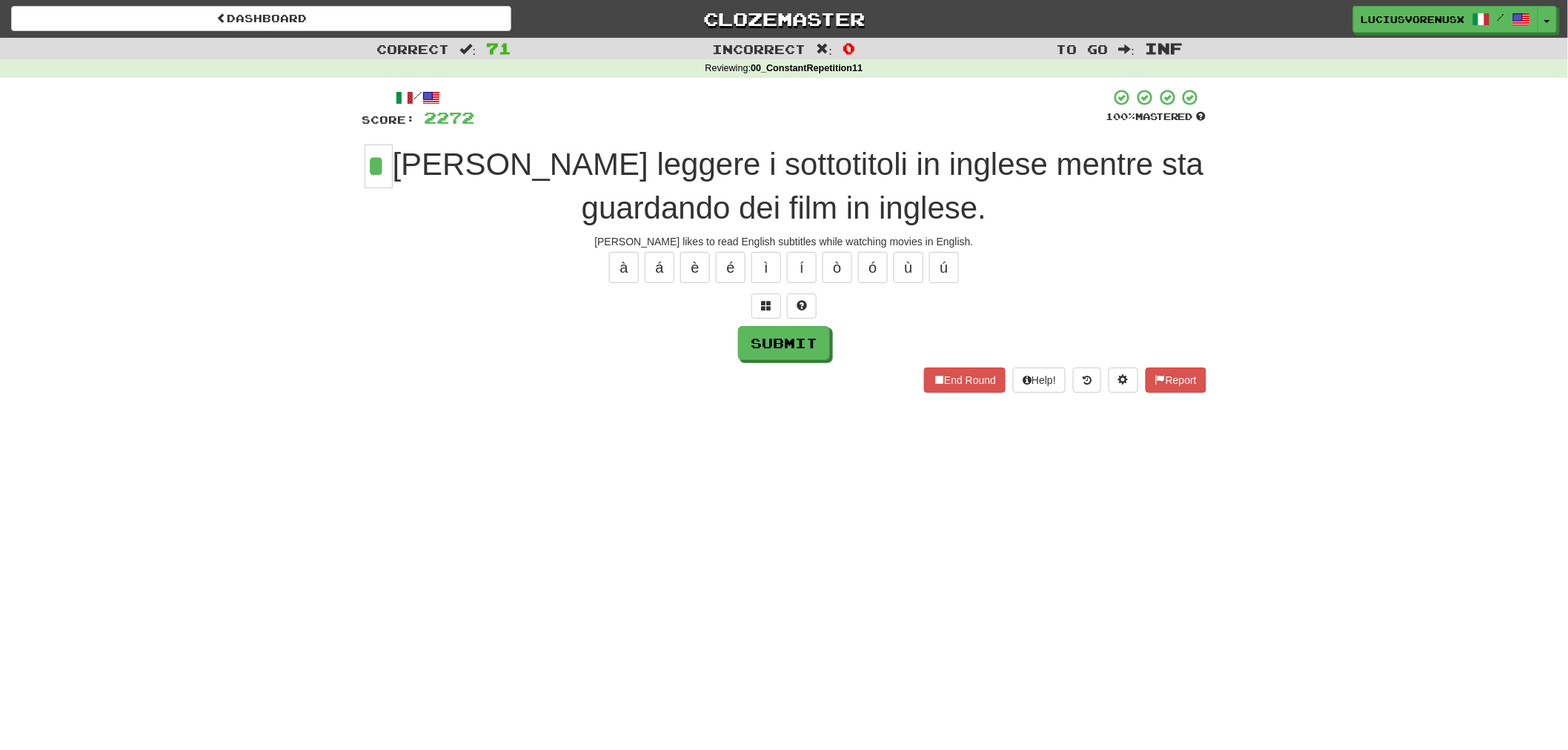
type input "*"
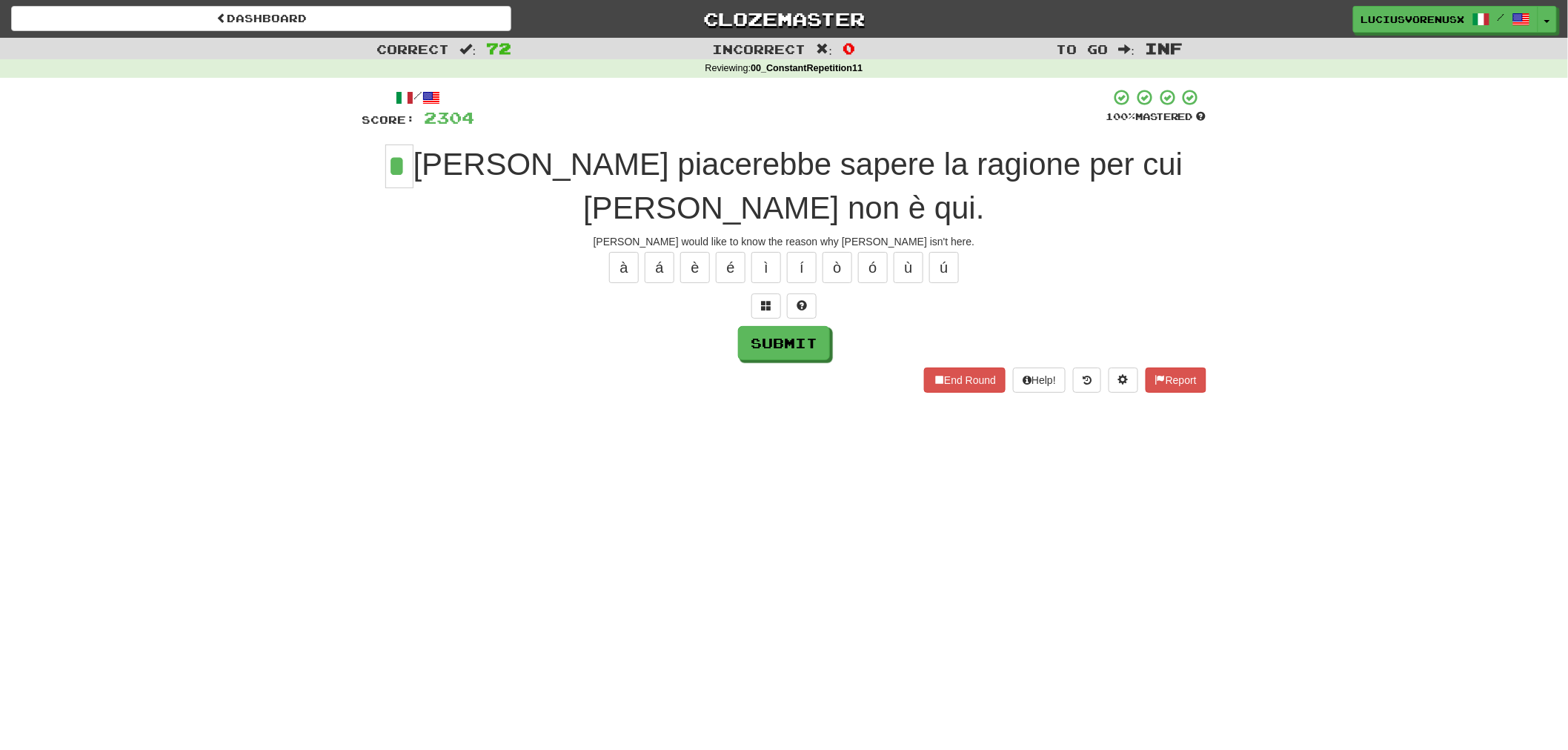
type input "*"
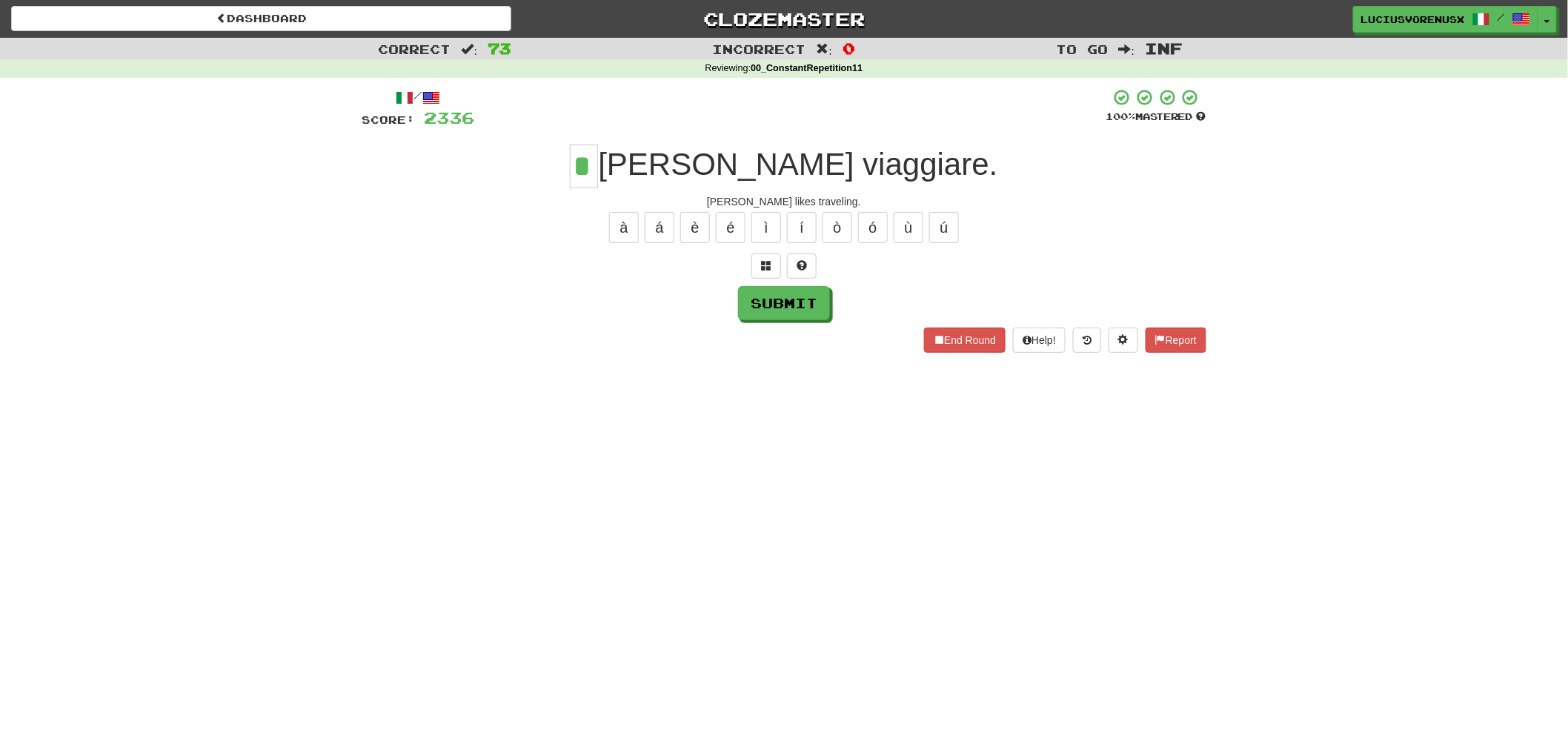
type input "*"
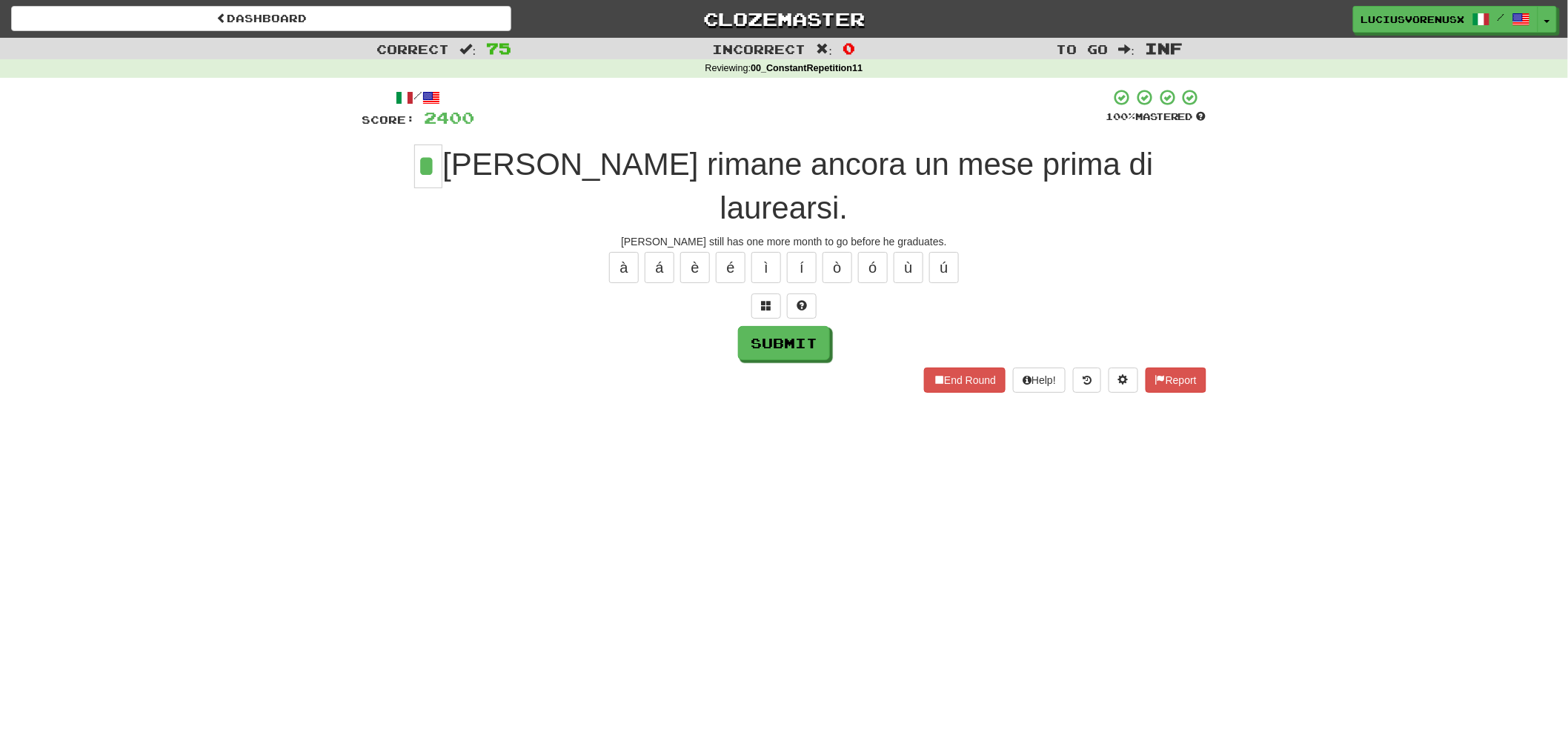
type input "*"
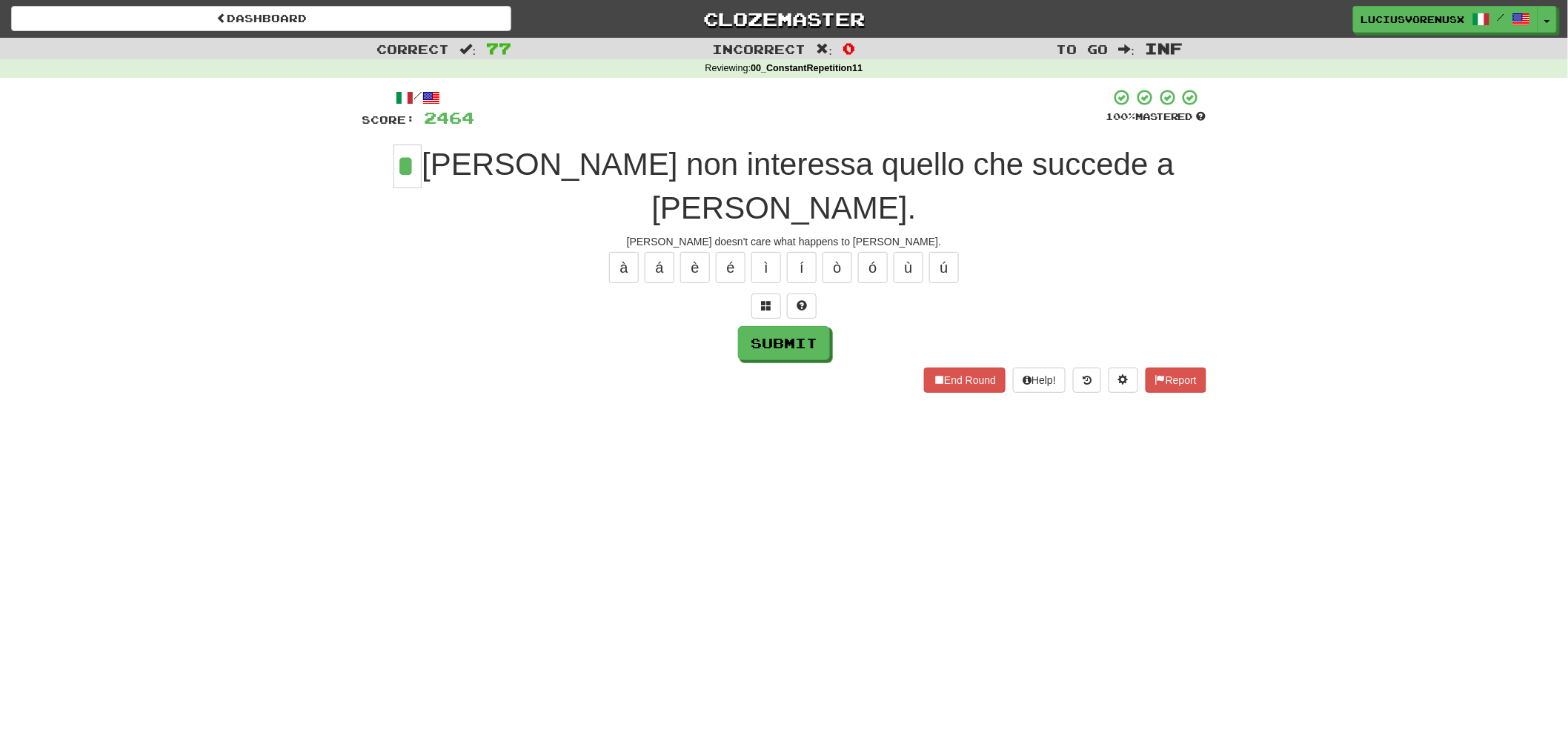
type input "*"
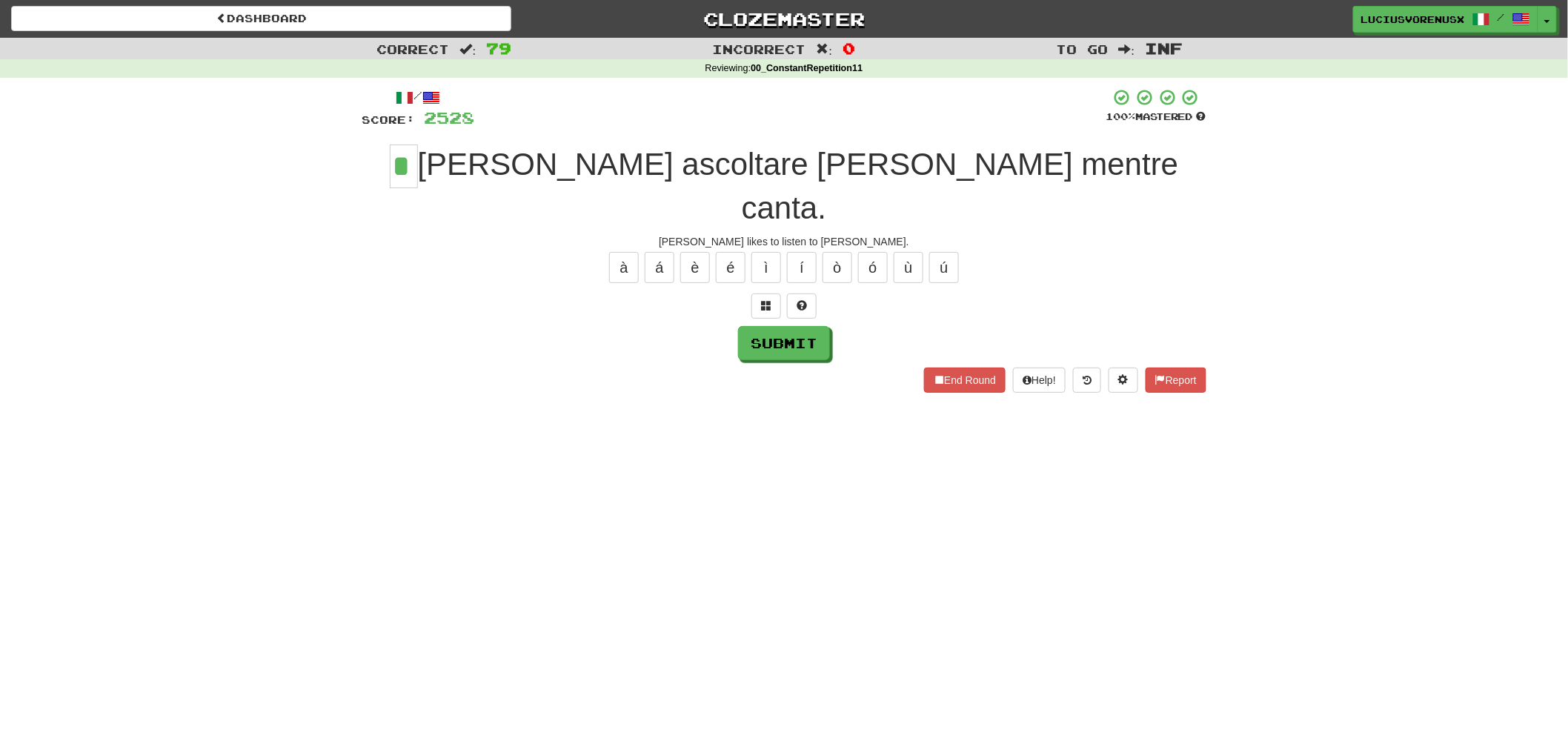
type input "*"
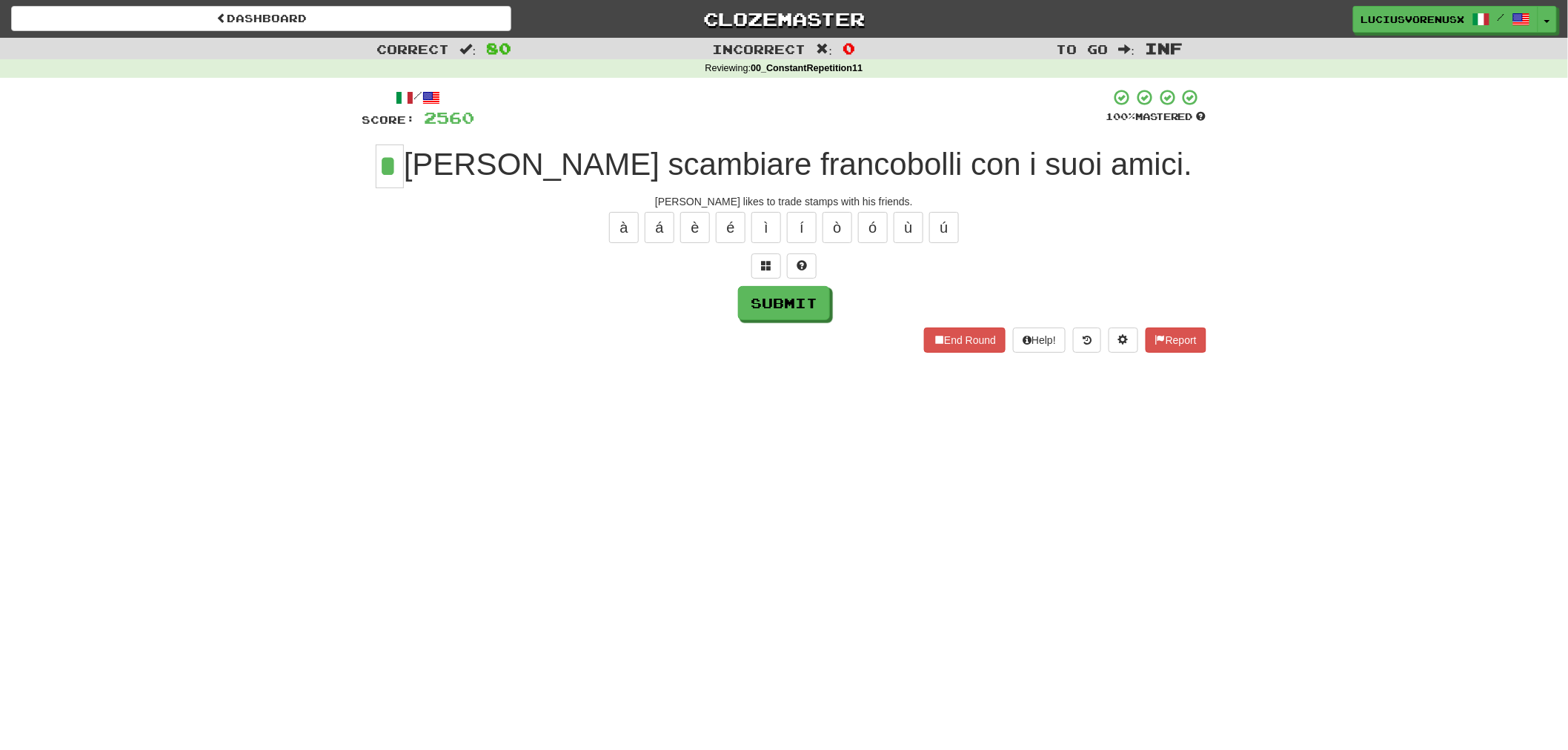
type input "*"
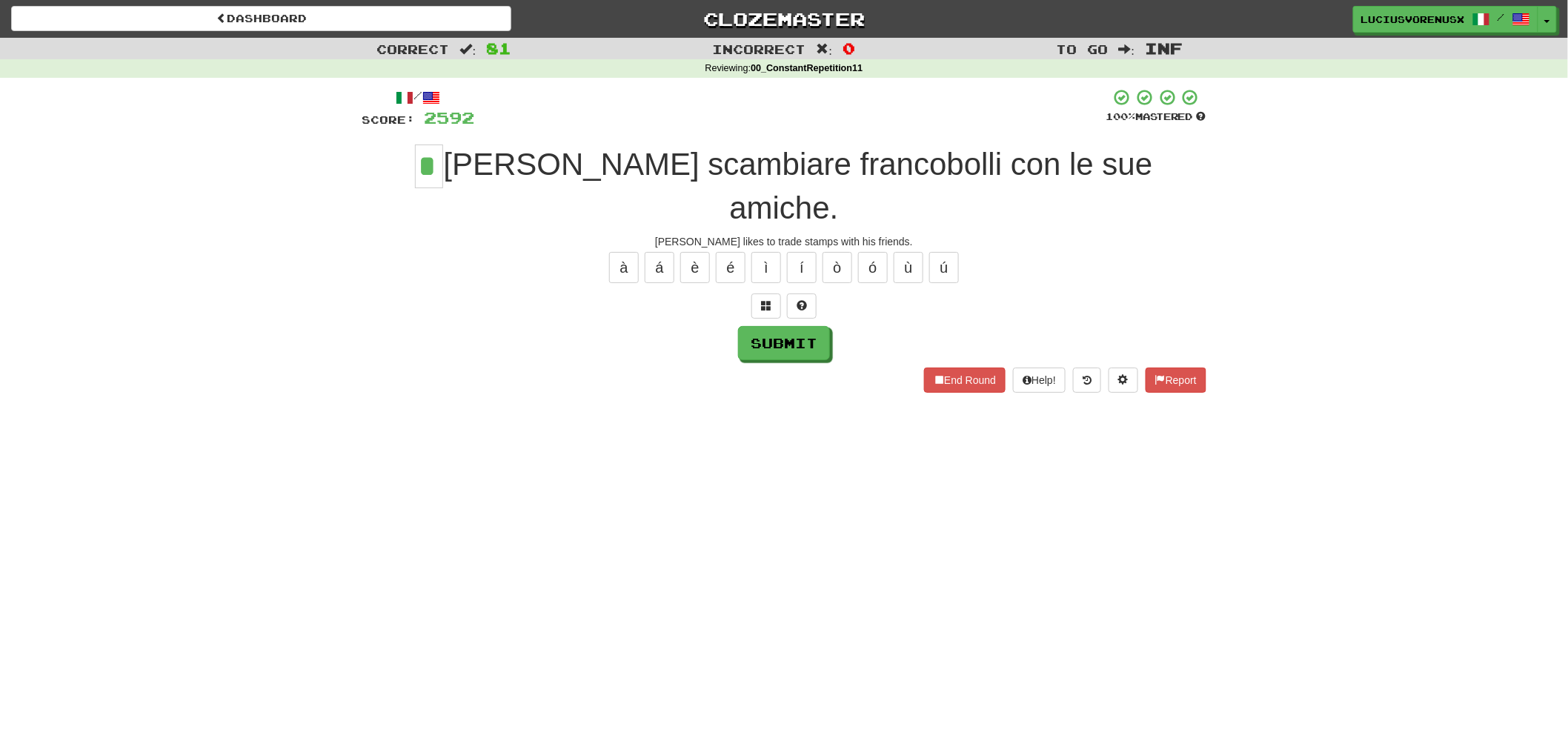
type input "*"
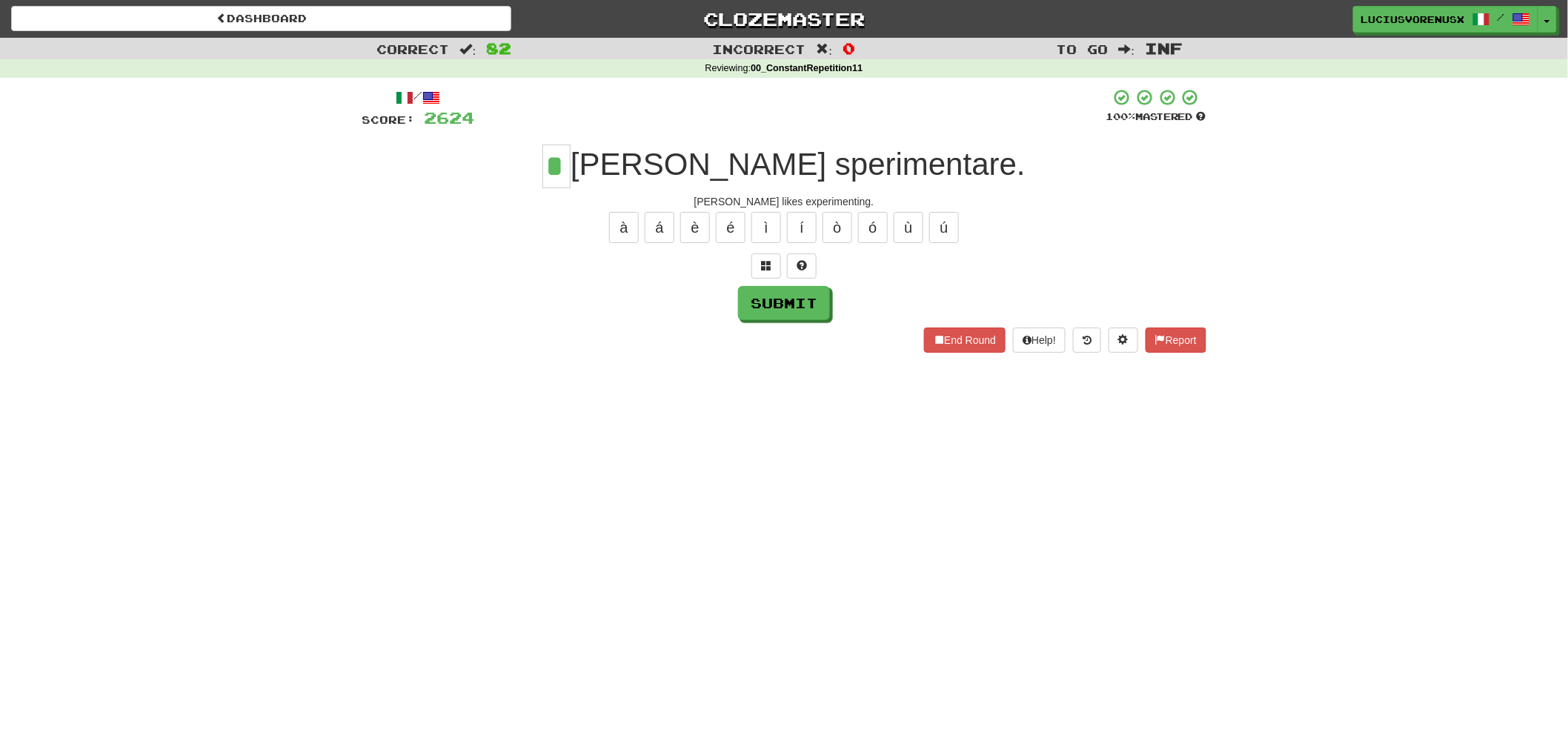
type input "*"
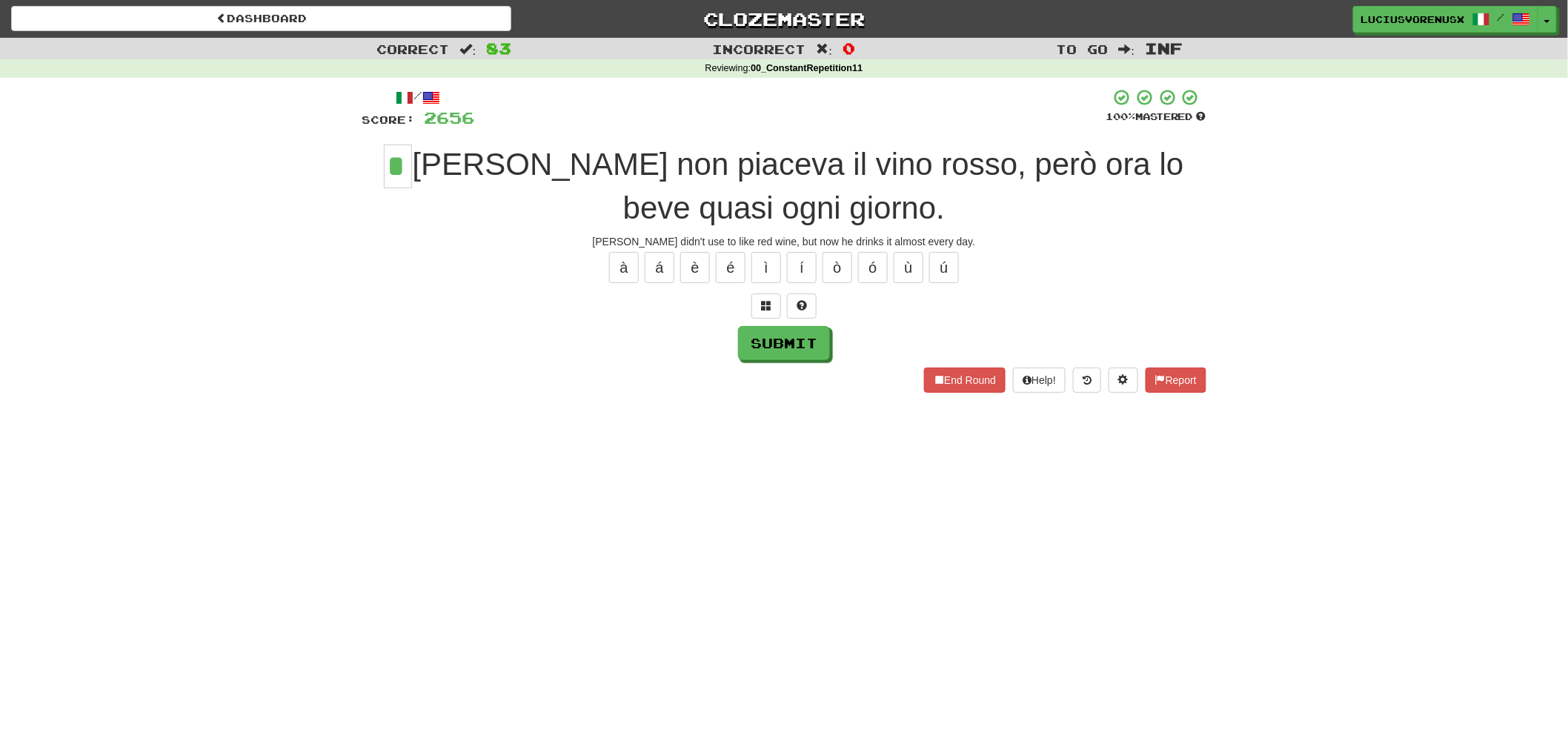
type input "*"
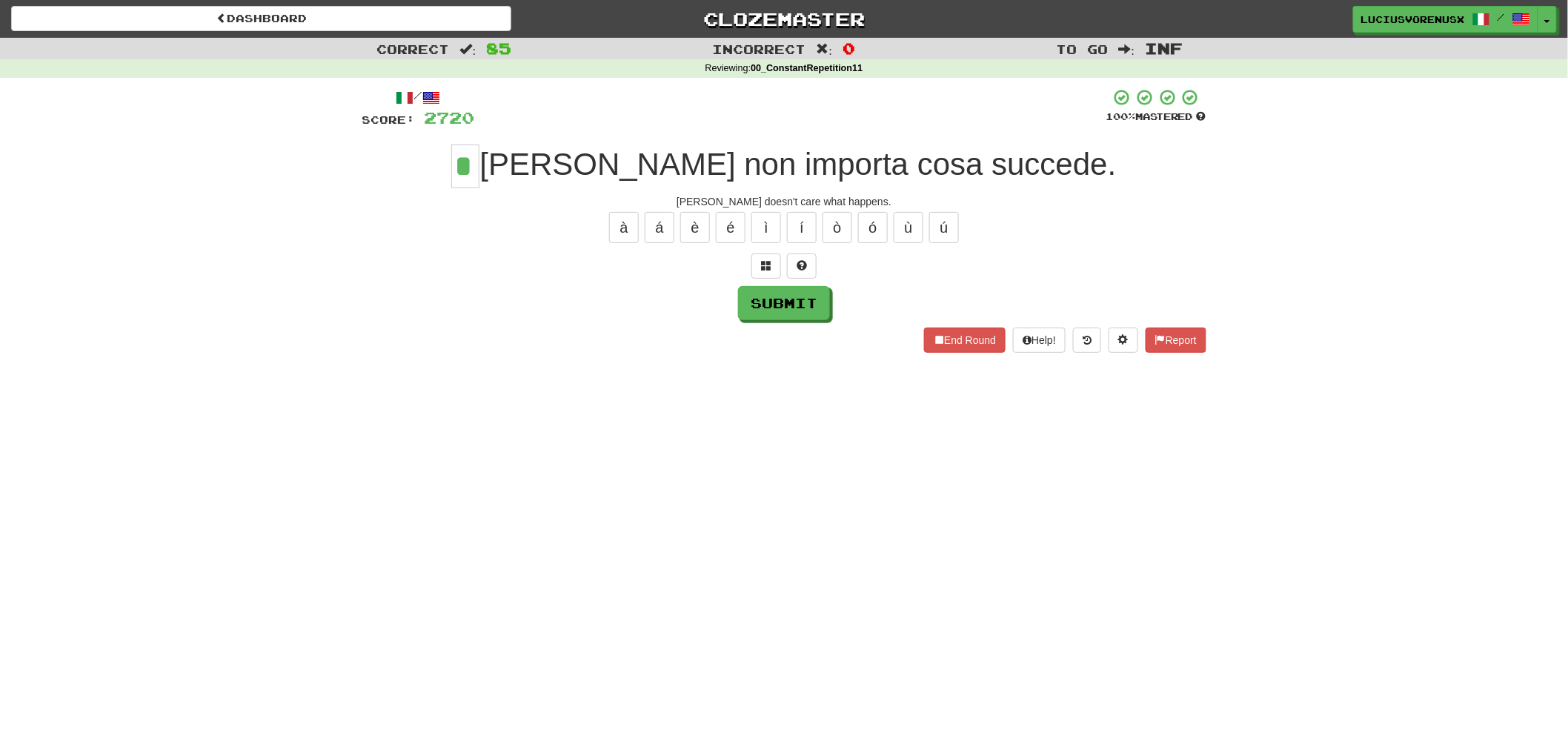
type input "*"
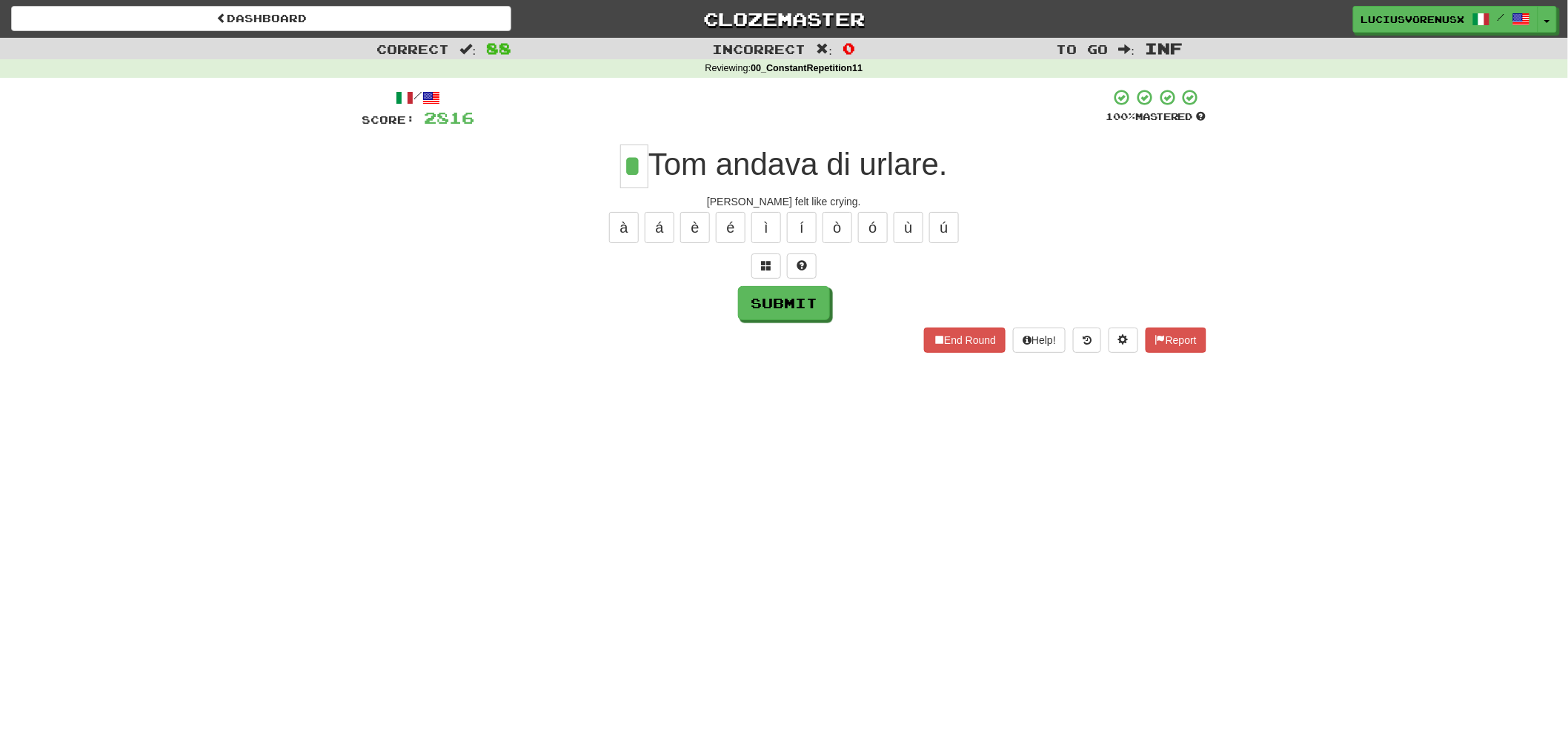
type input "*"
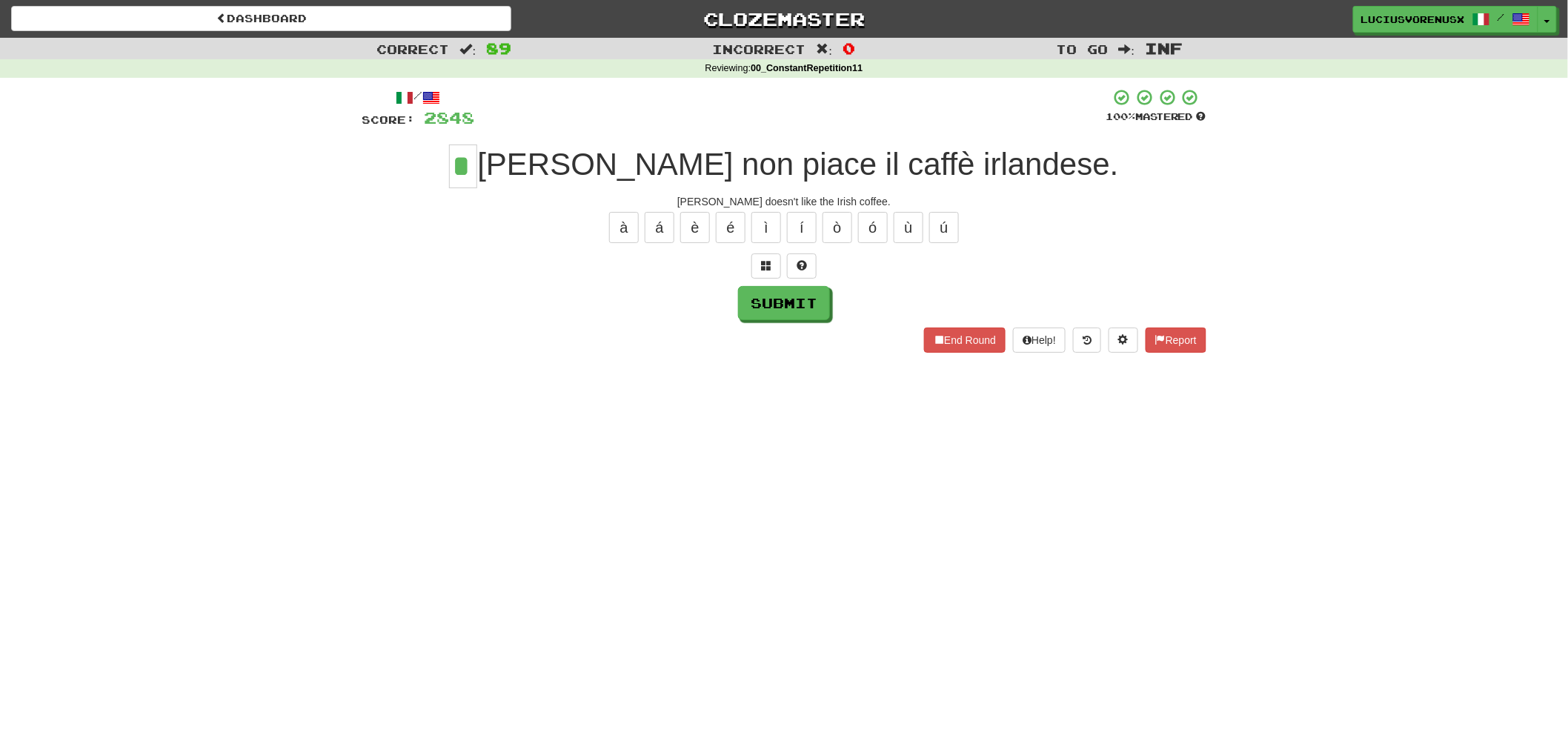
type input "*"
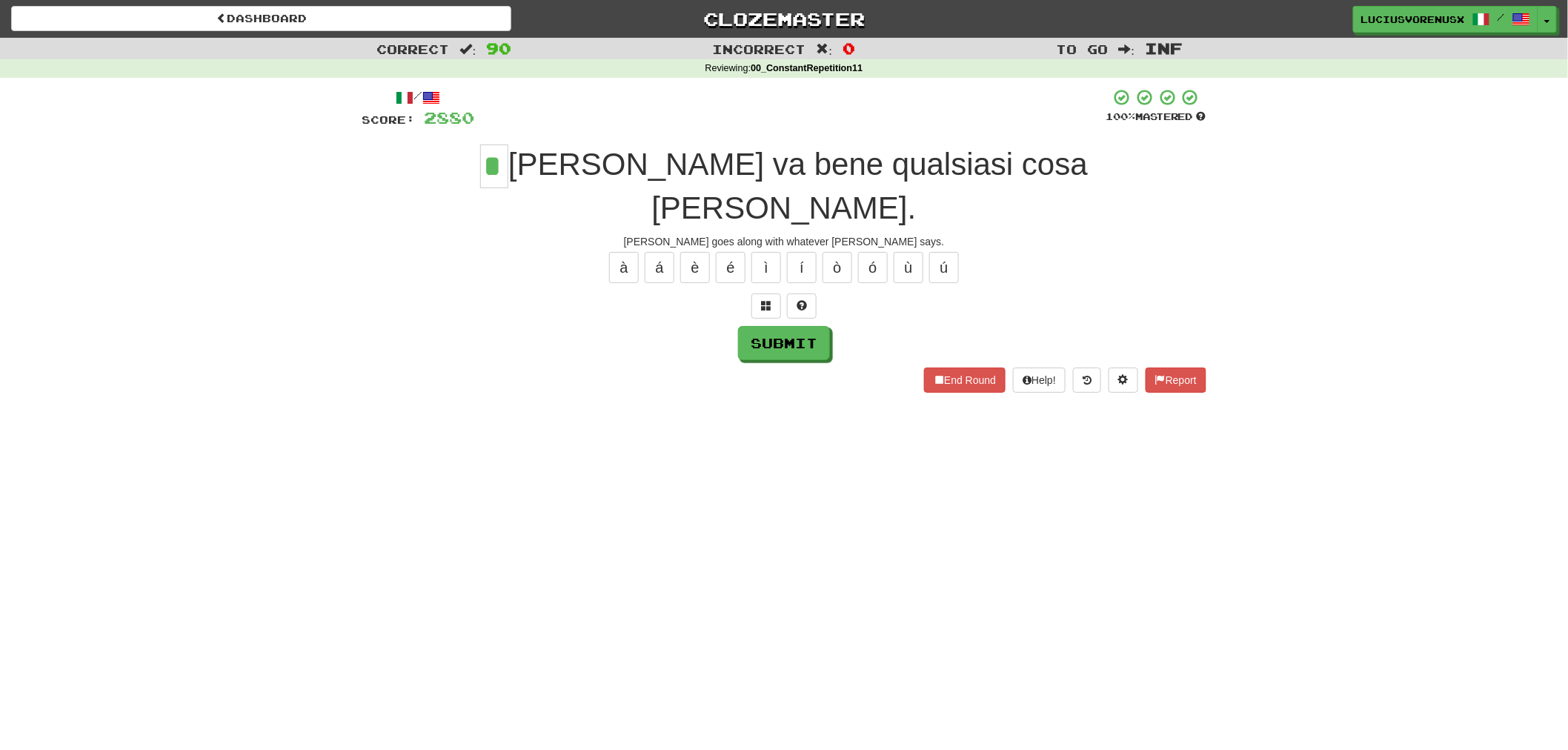
type input "*"
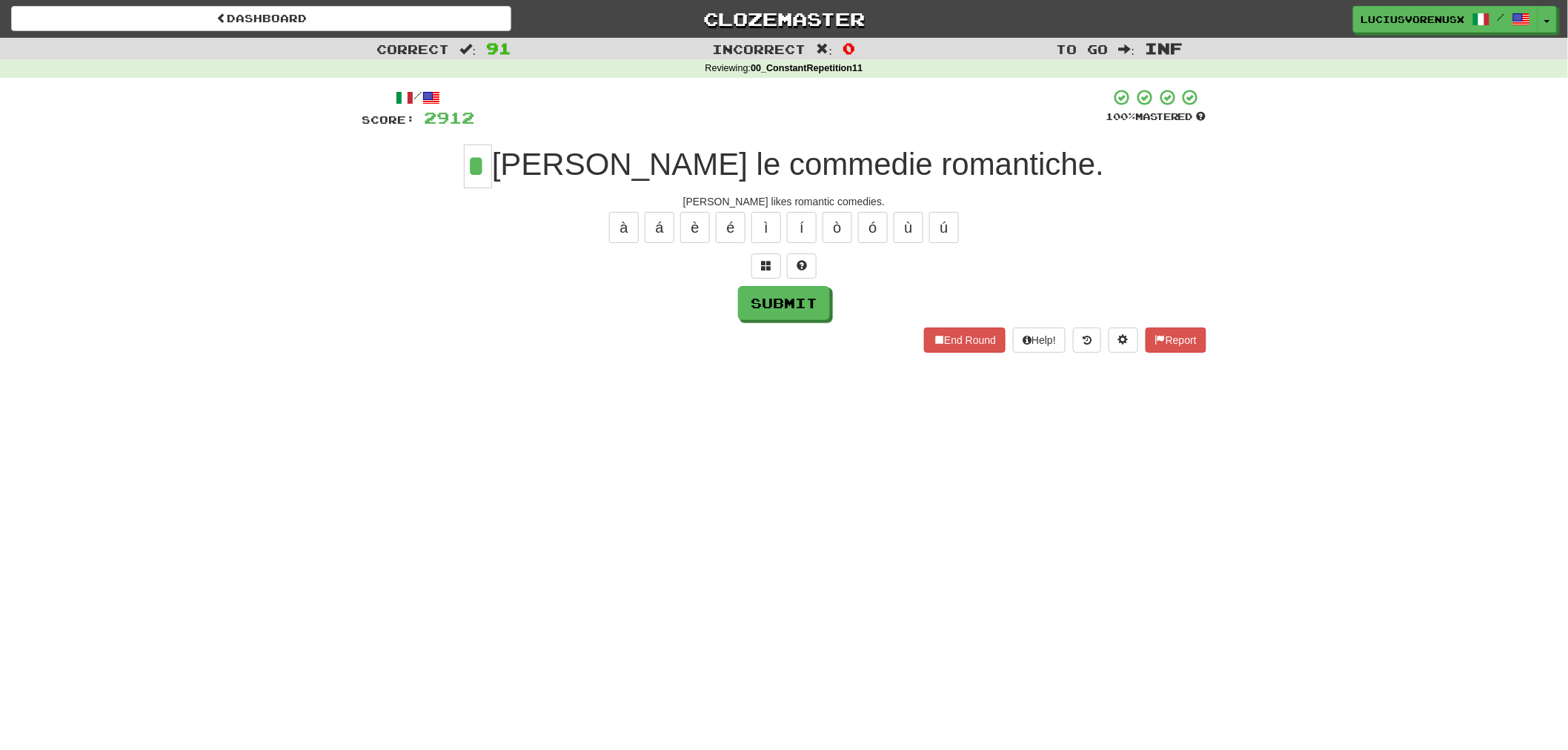
type input "*"
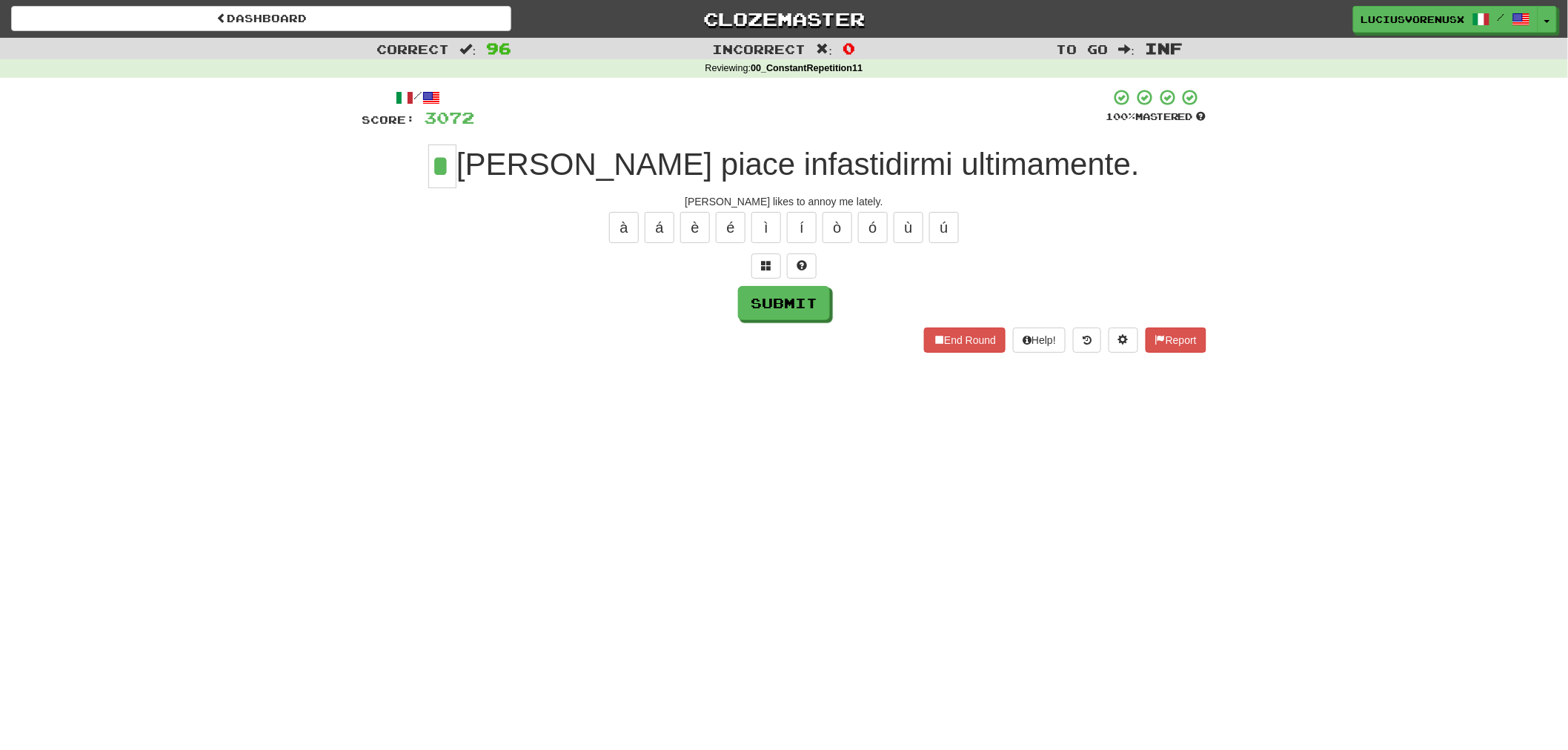
type input "*"
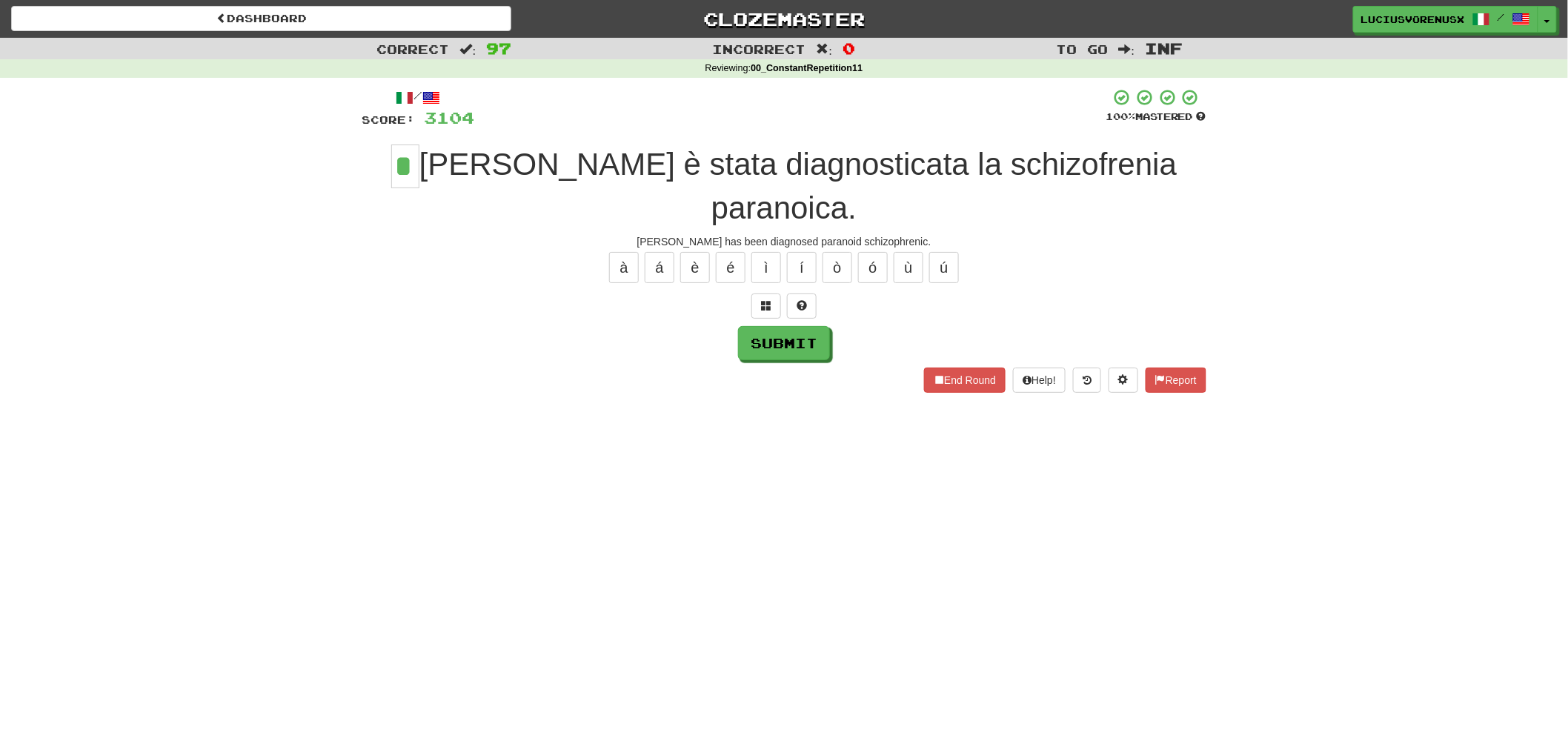
type input "*"
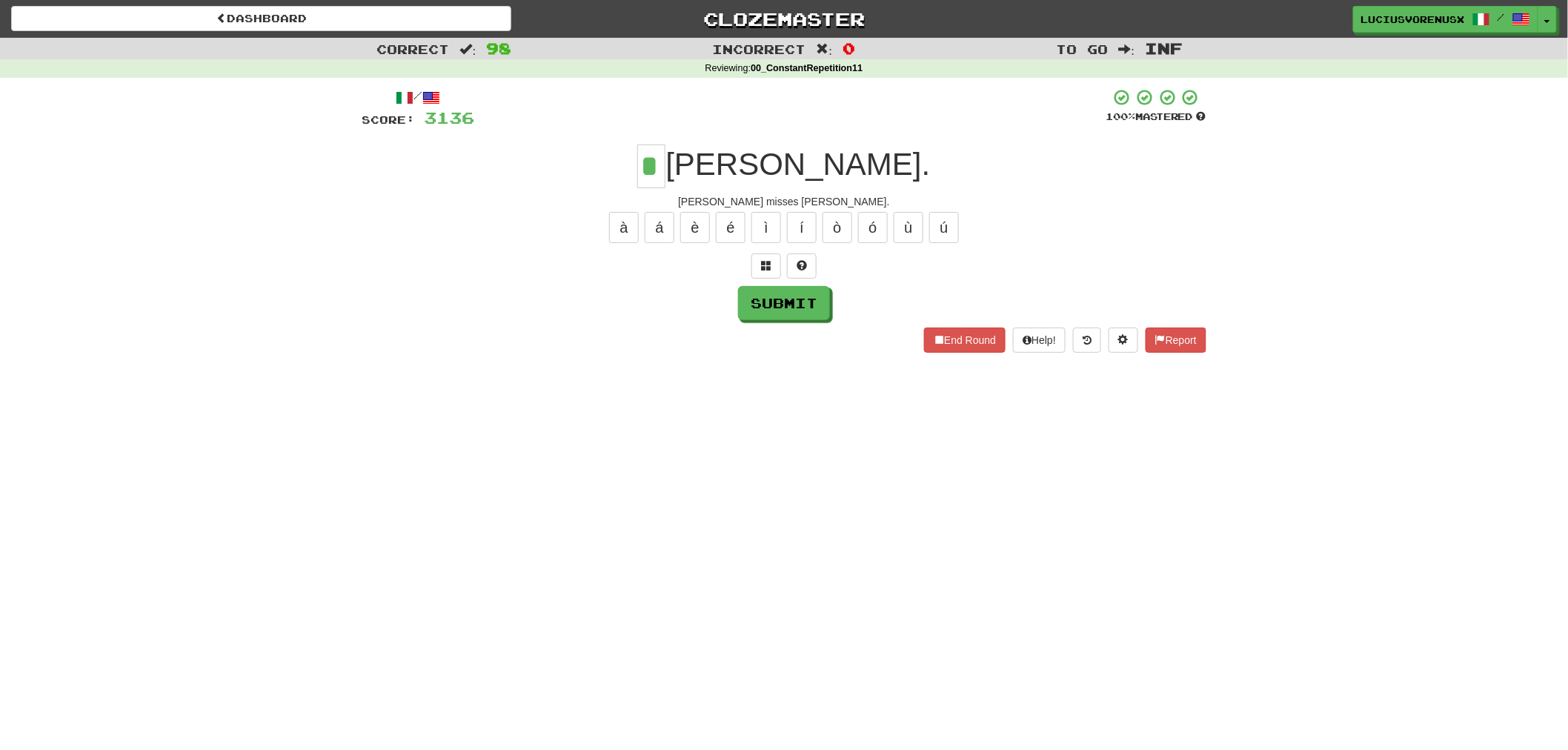
type input "*"
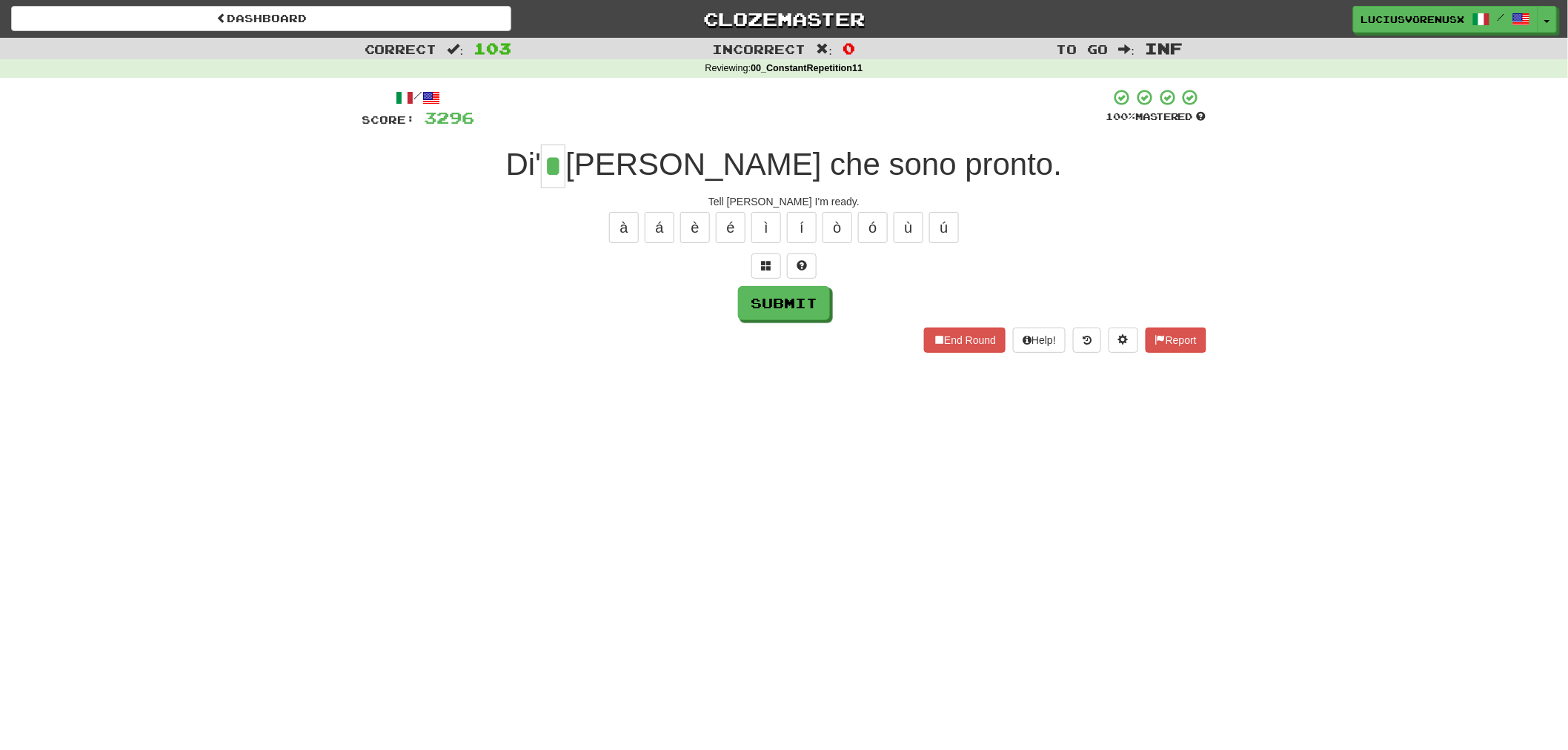
type input "*"
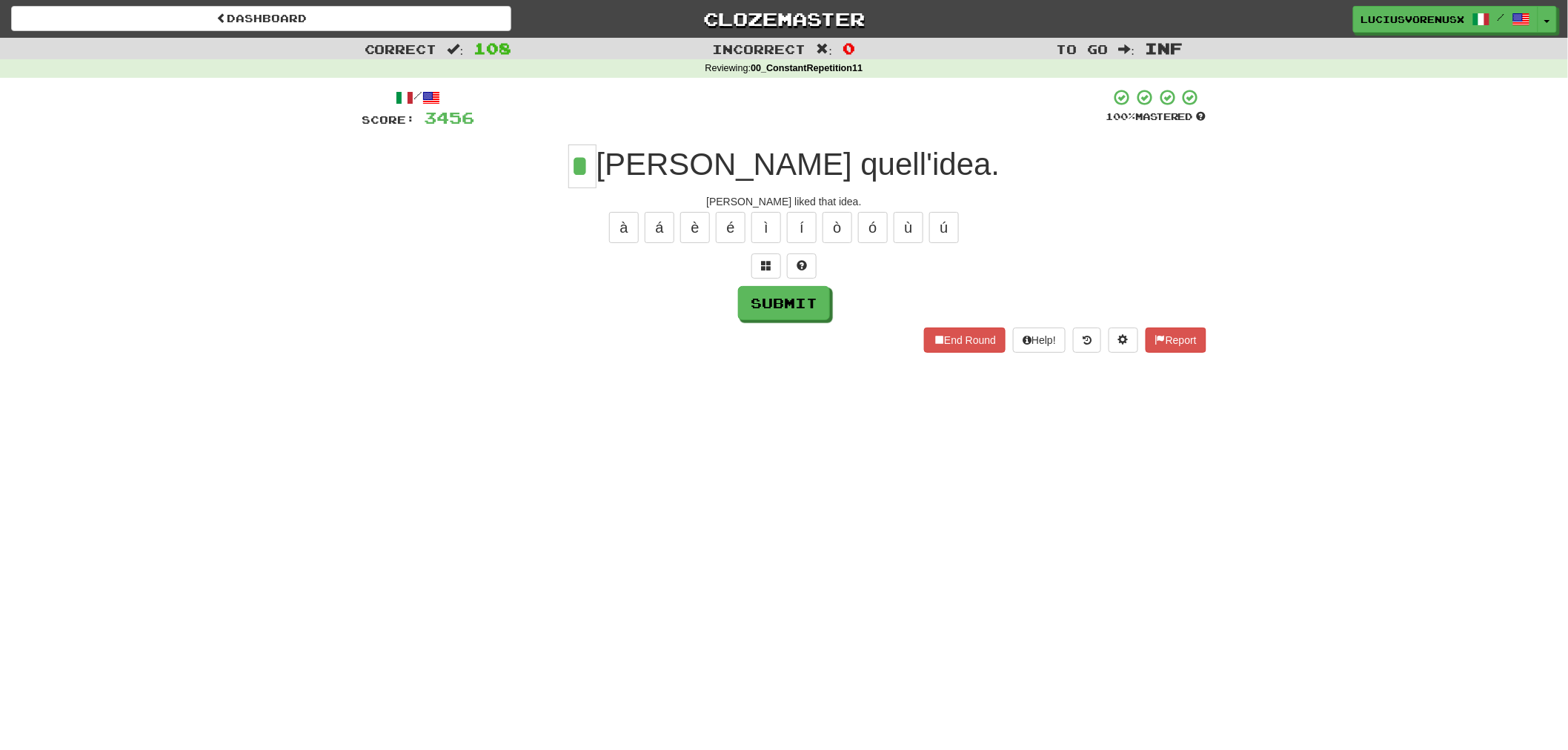
type input "*"
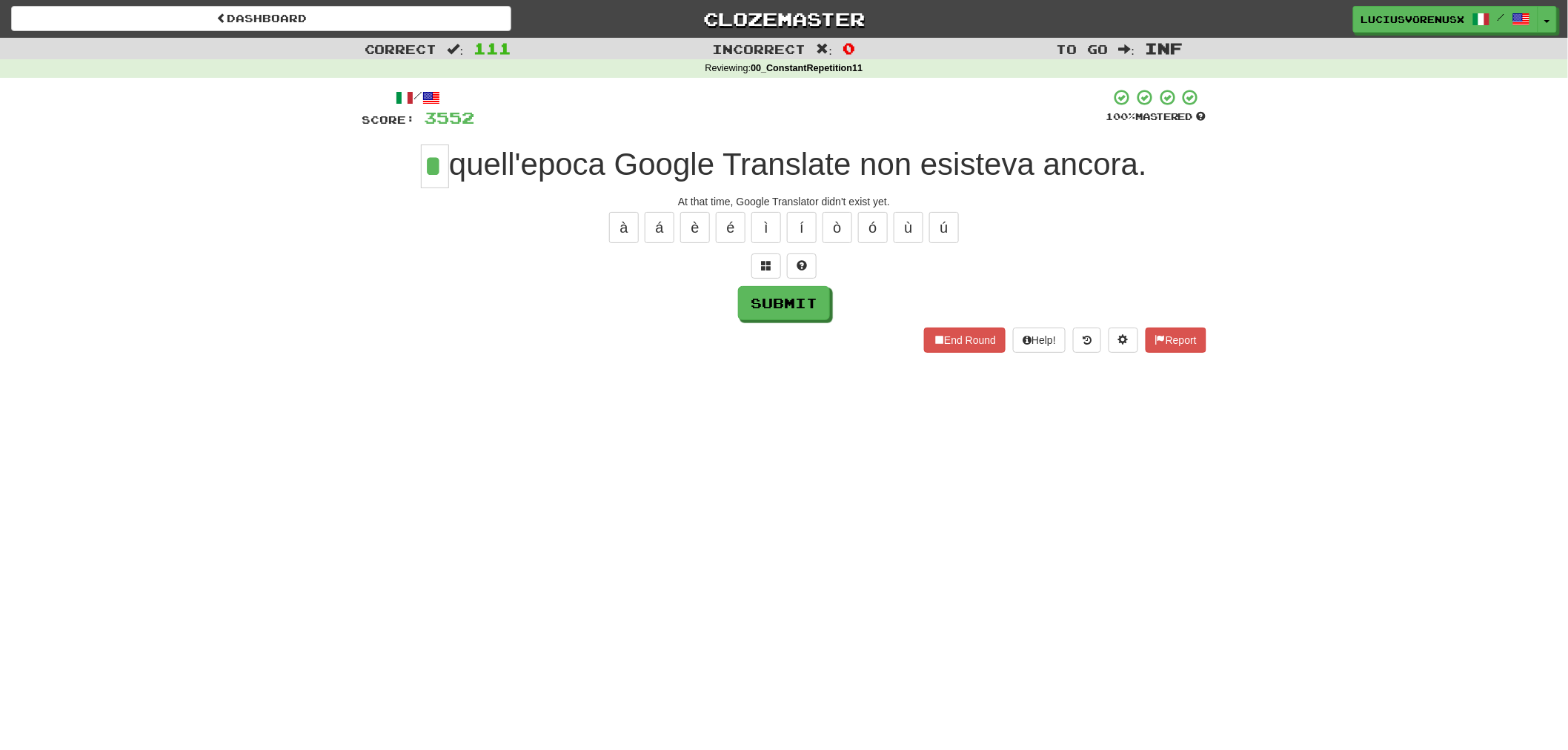
type input "*"
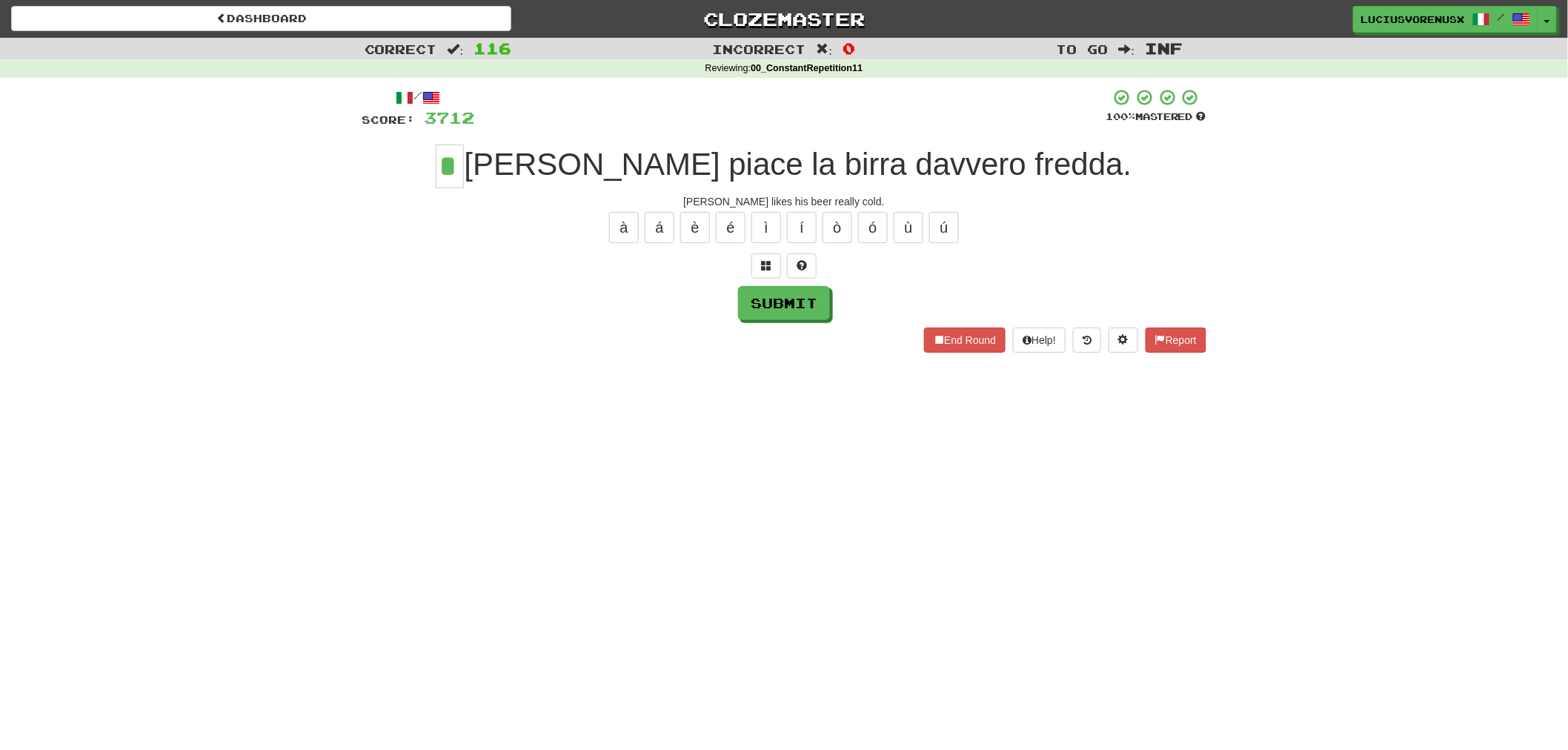
type input "*"
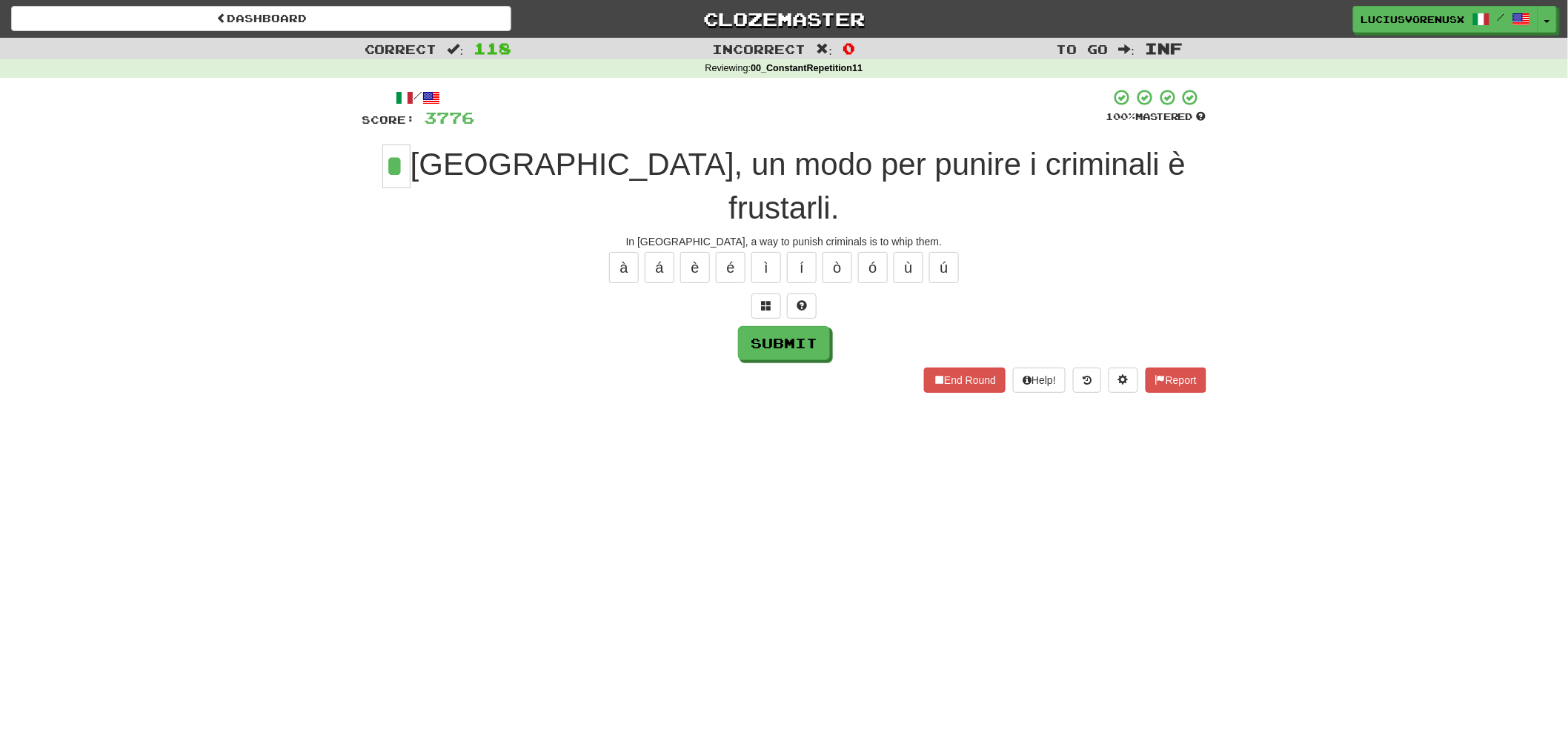
type input "*"
